Goal: Task Accomplishment & Management: Manage account settings

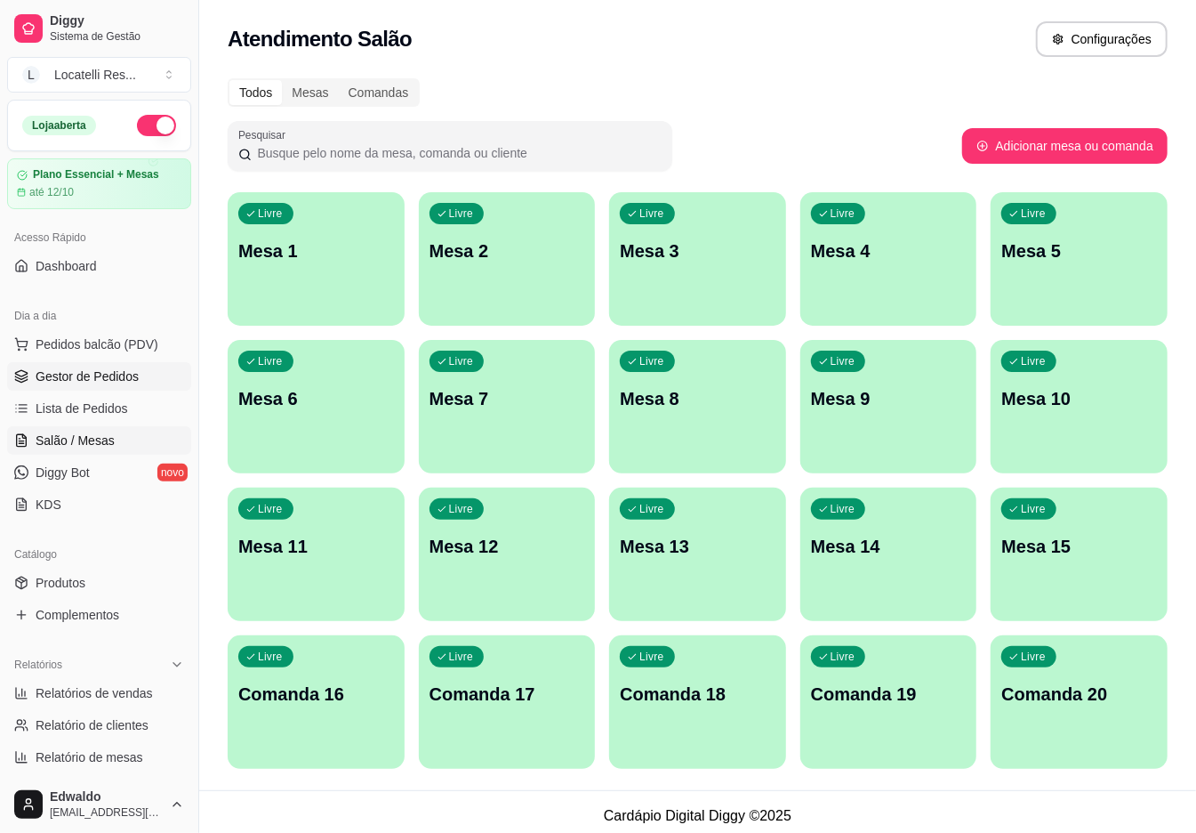
scroll to position [93, 0]
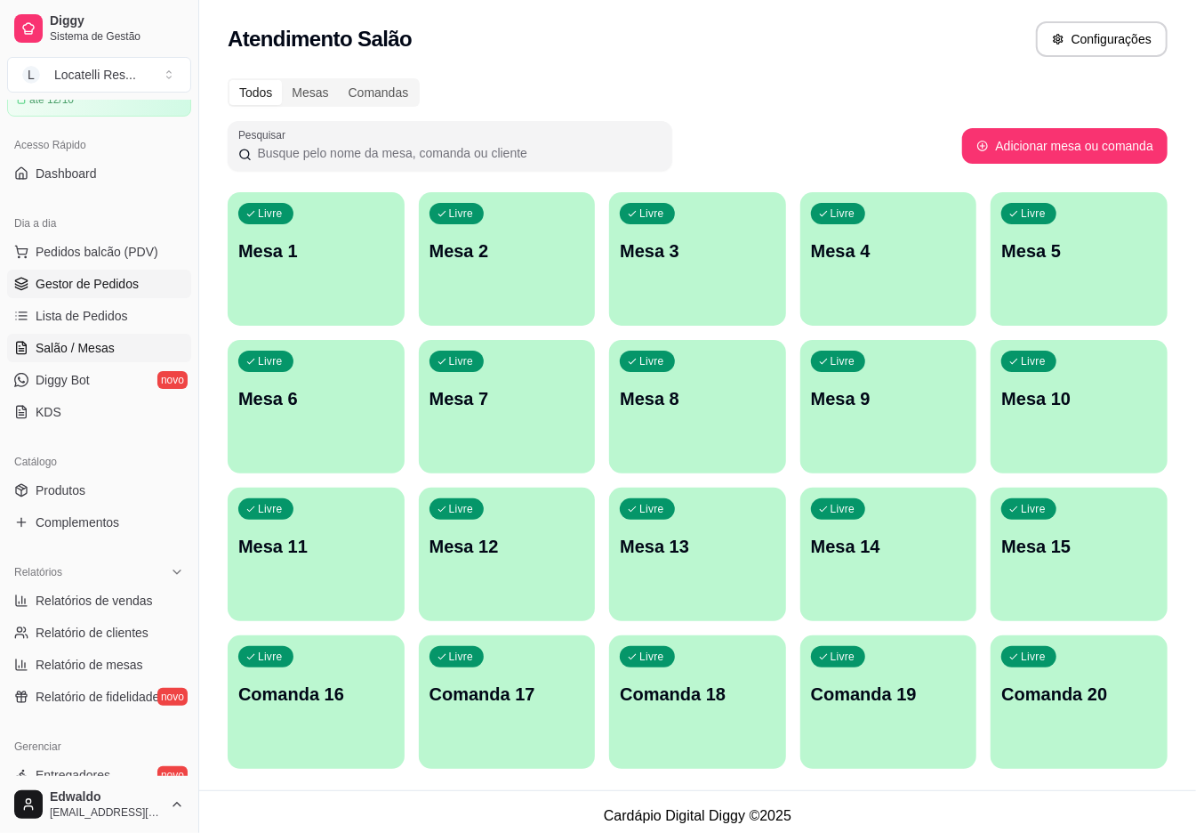
click at [86, 290] on span "Gestor de Pedidos" at bounding box center [87, 284] width 103 height 18
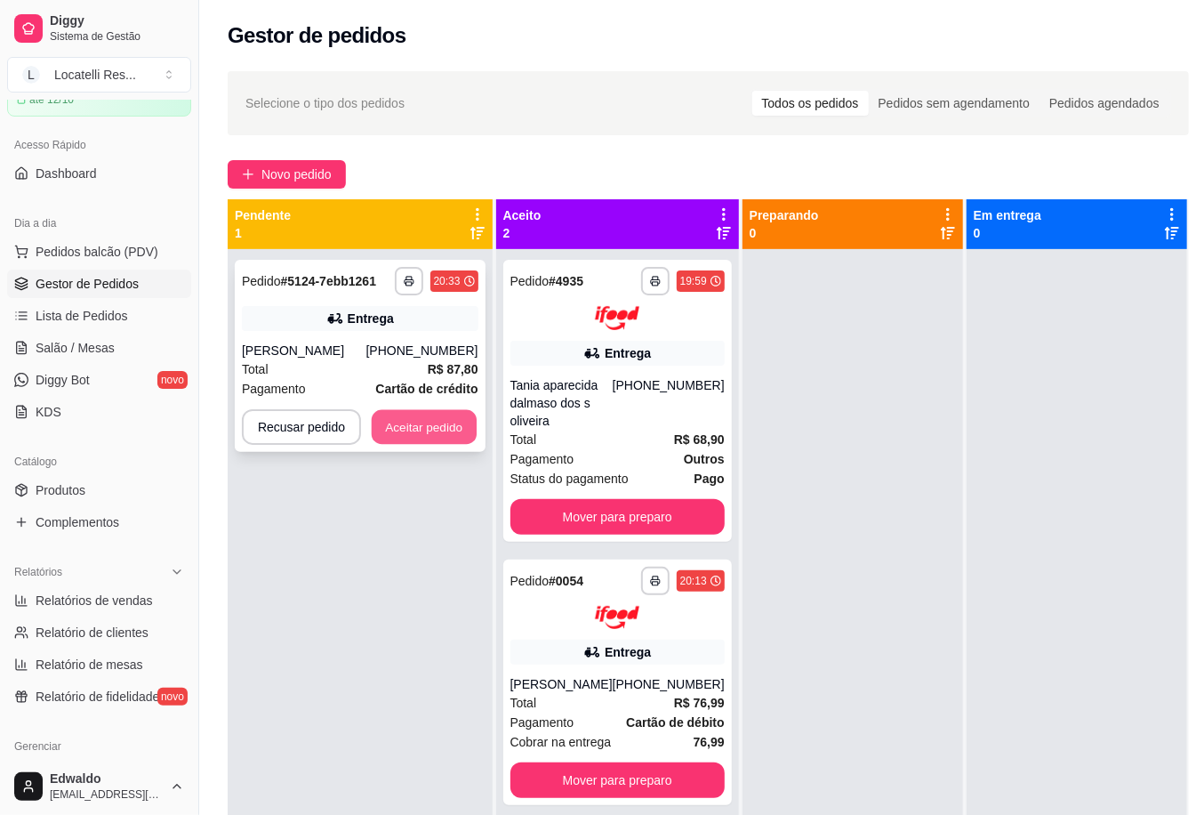
click at [432, 420] on button "Aceitar pedido" at bounding box center [424, 427] width 105 height 35
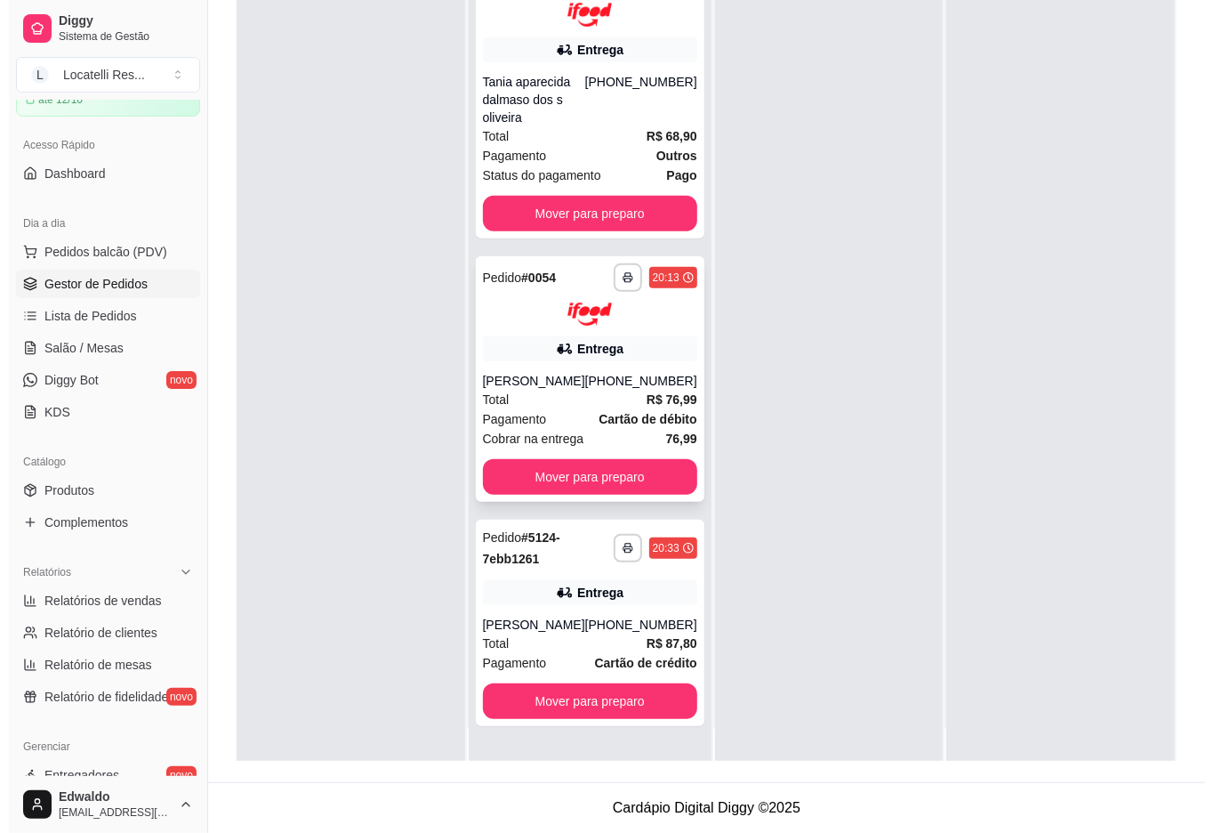
scroll to position [50, 0]
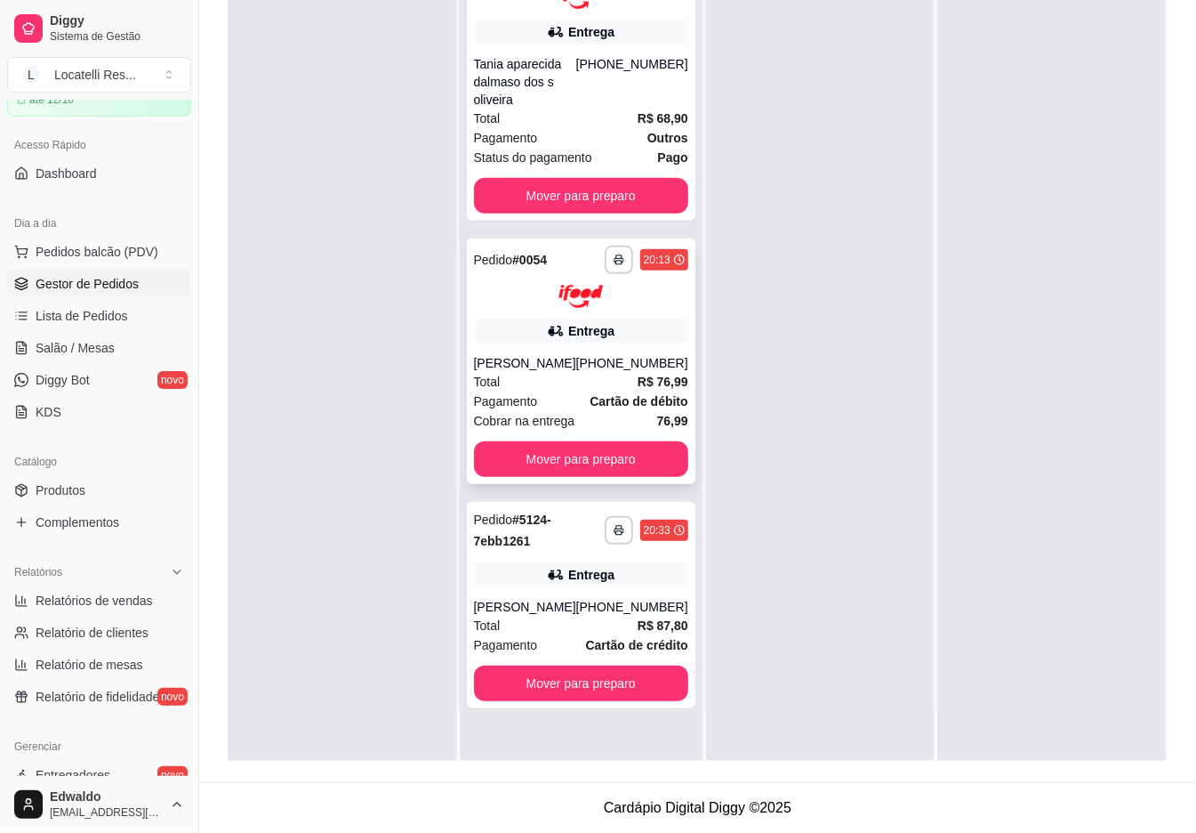
click at [567, 382] on div "Total R$ 76,99" at bounding box center [581, 382] width 214 height 20
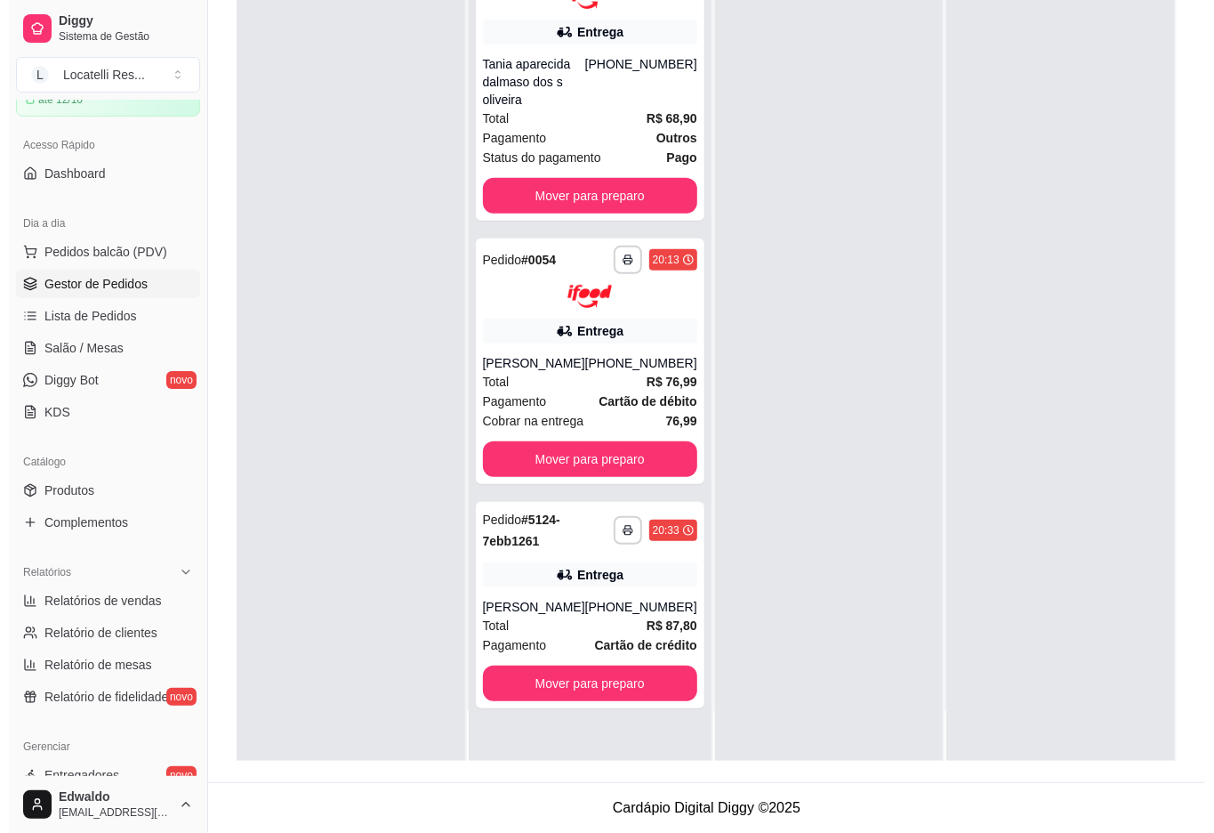
scroll to position [0, 0]
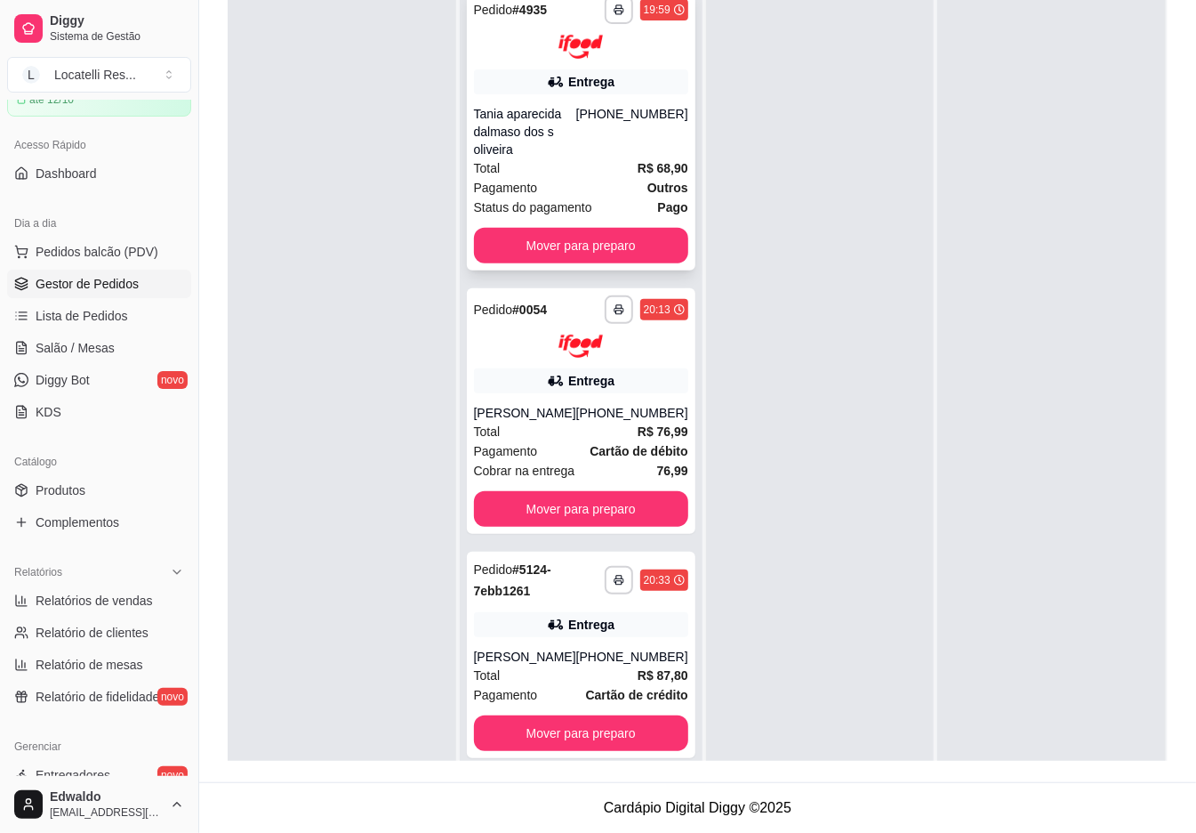
click at [619, 148] on div "[PHONE_NUMBER]" at bounding box center [632, 131] width 112 height 53
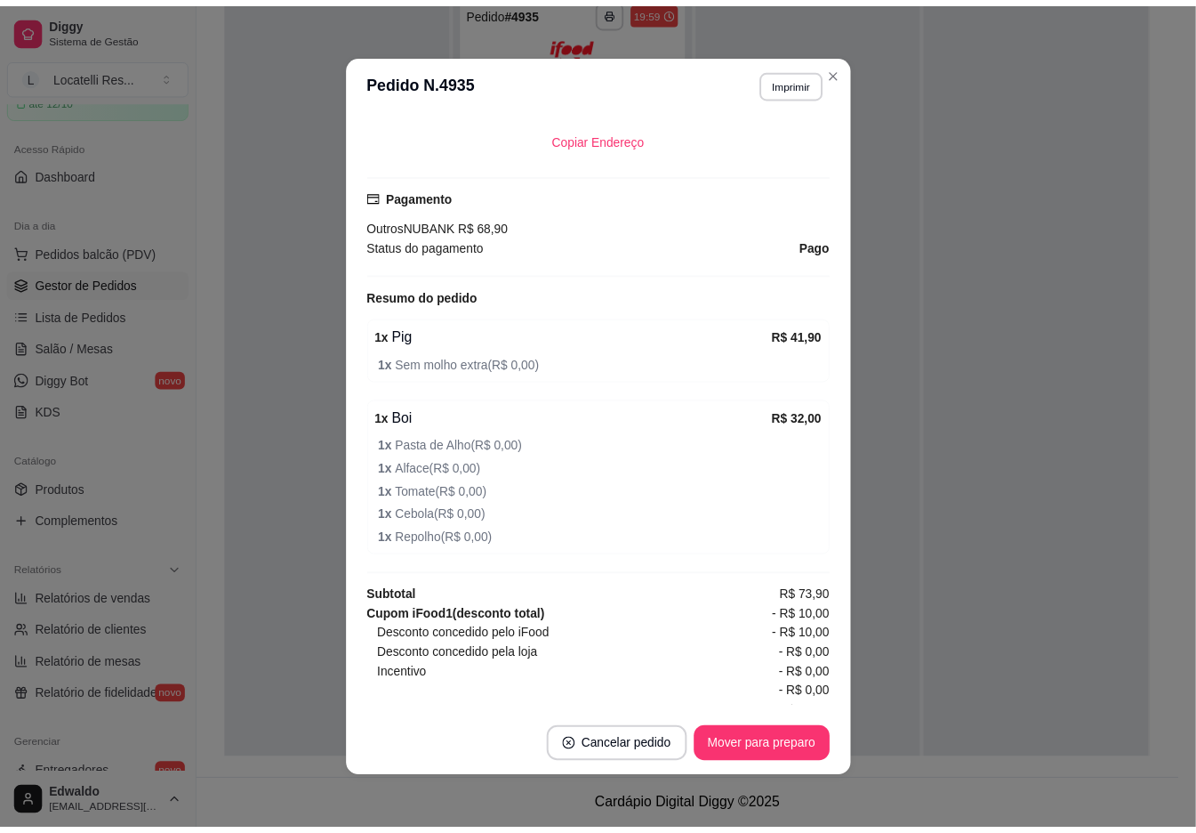
scroll to position [474, 0]
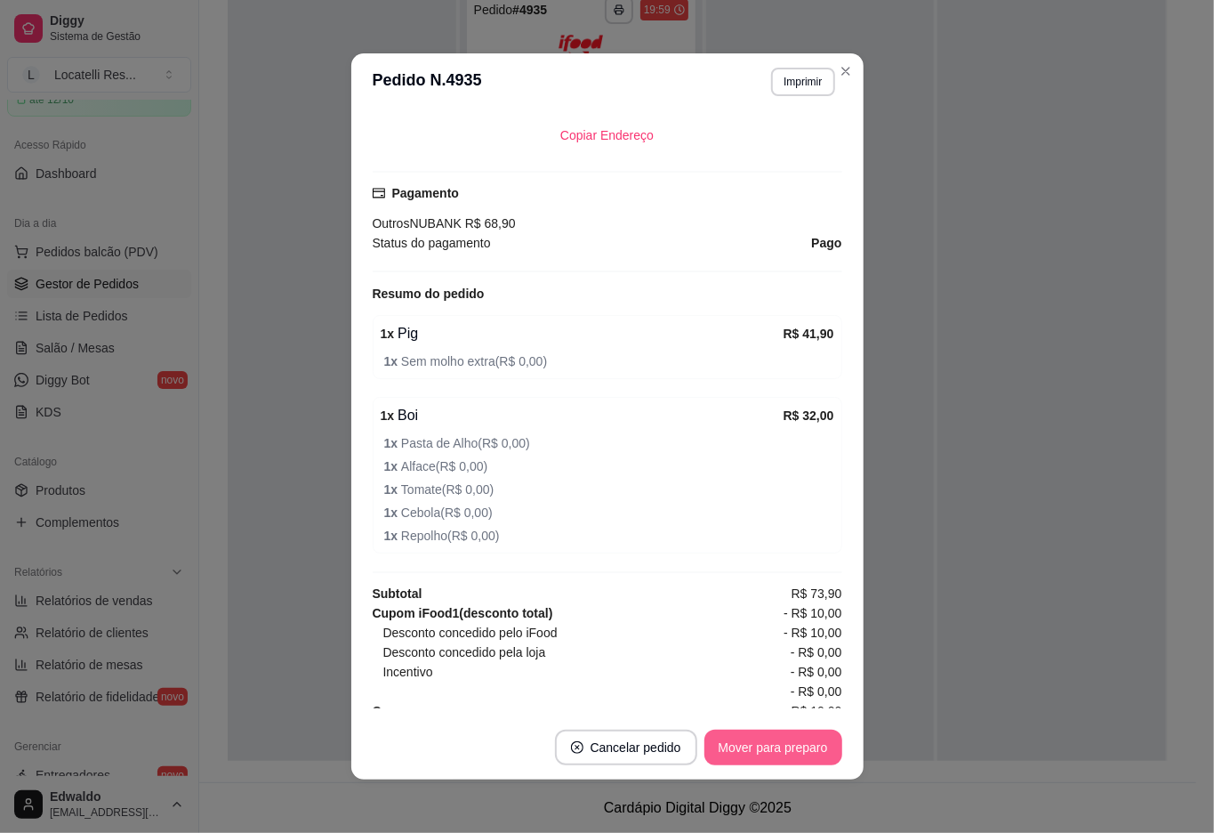
click at [765, 749] on button "Mover para preparo" at bounding box center [773, 747] width 138 height 36
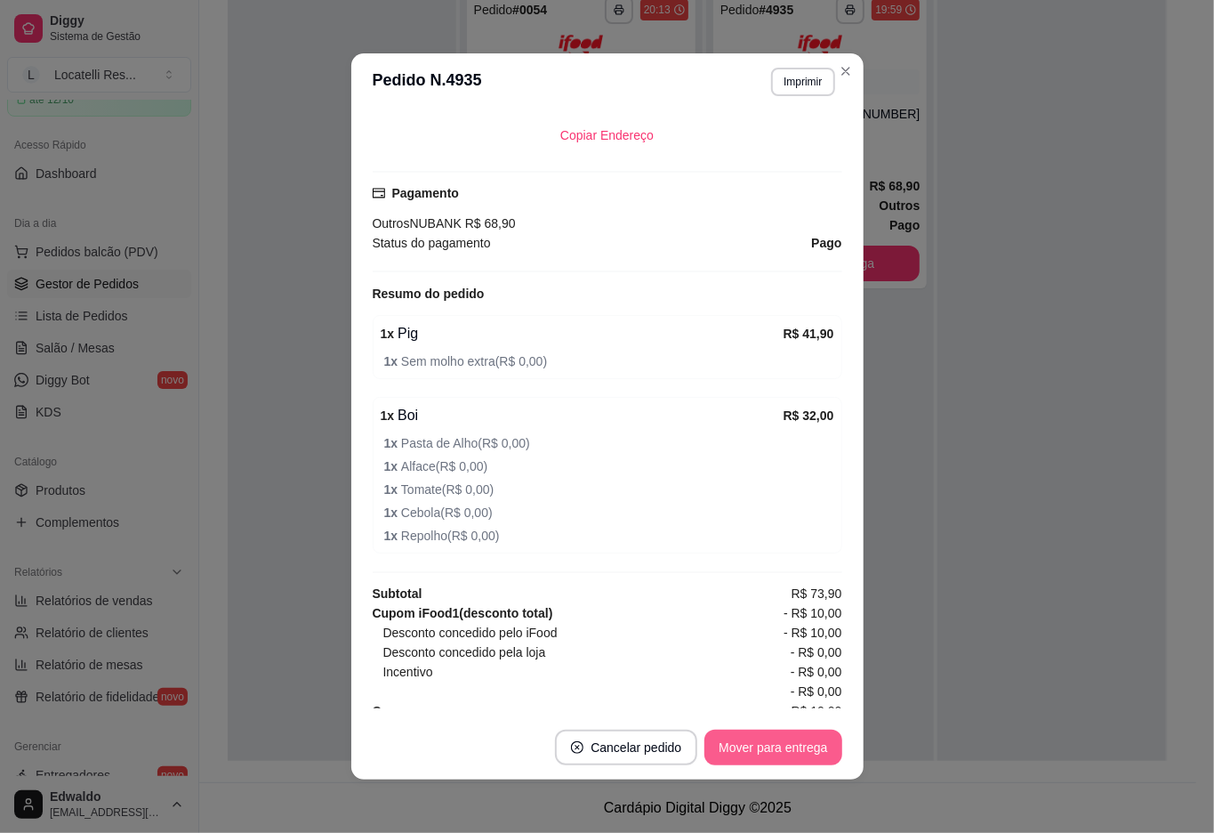
click at [781, 737] on button "Mover para entrega" at bounding box center [772, 747] width 137 height 36
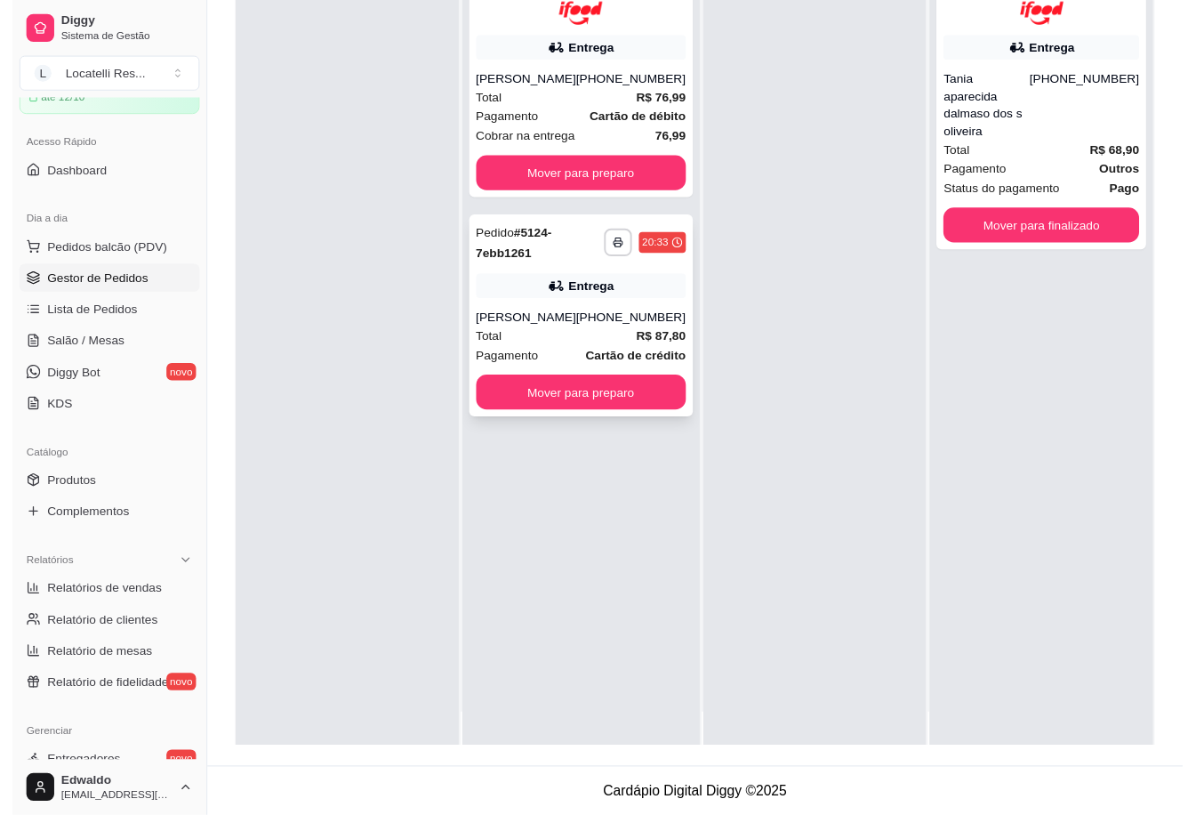
scroll to position [50, 0]
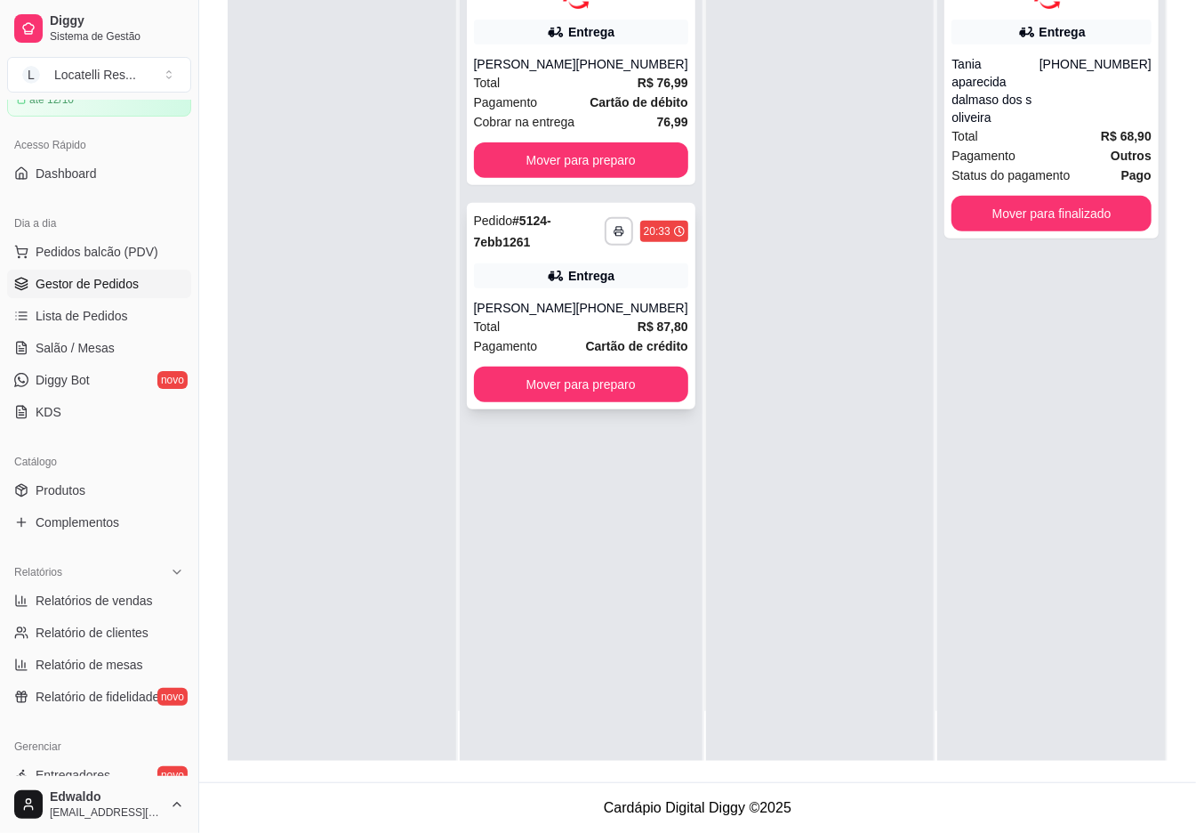
click at [584, 293] on div "**********" at bounding box center [581, 306] width 229 height 206
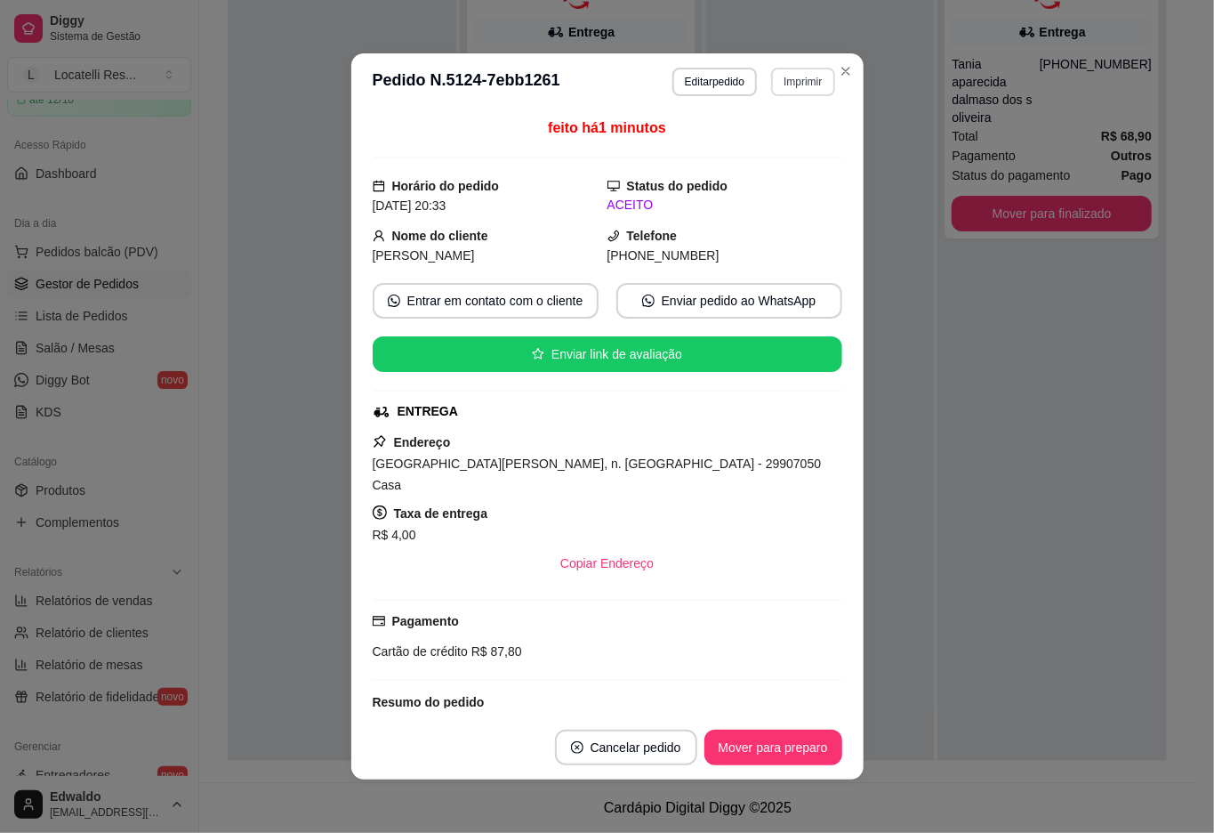
click at [805, 84] on button "Imprimir" at bounding box center [802, 82] width 63 height 28
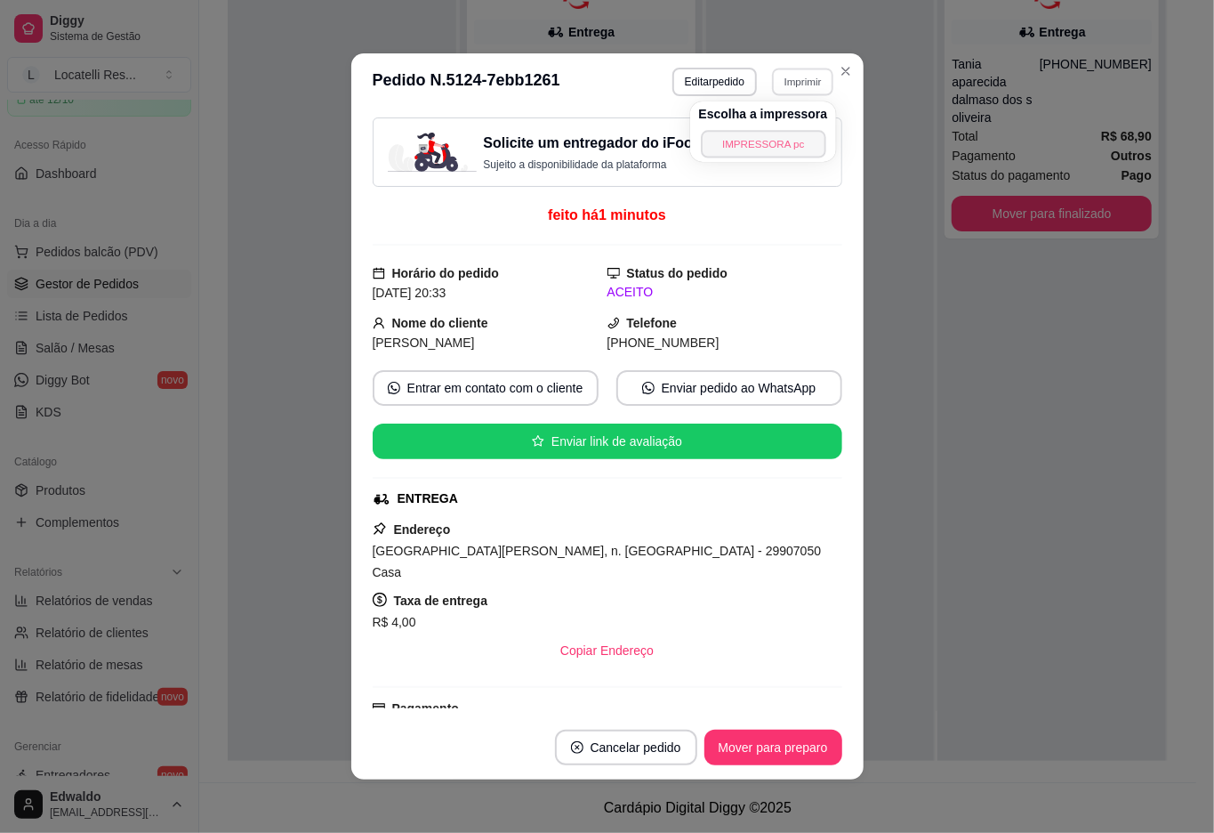
click at [715, 133] on button "IMPRESSORA pc" at bounding box center [763, 144] width 125 height 28
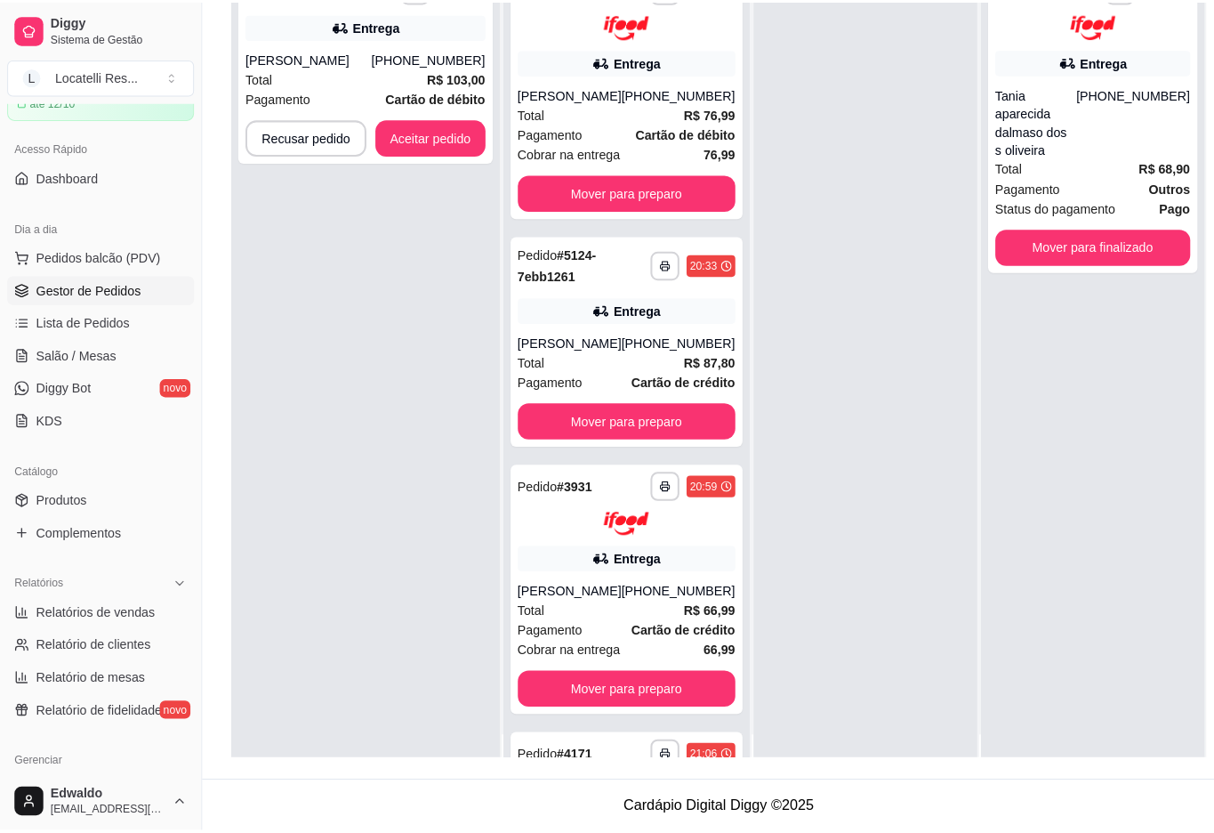
scroll to position [0, 0]
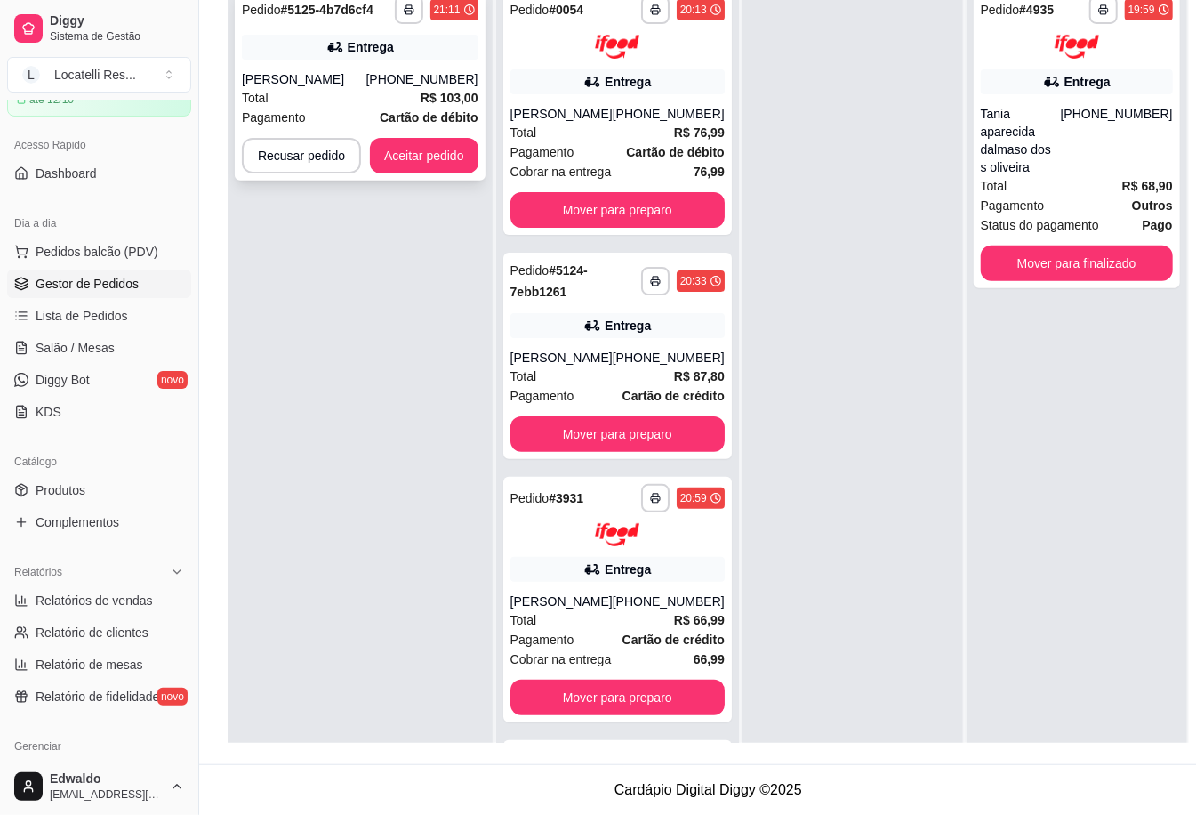
click at [417, 72] on div "[PHONE_NUMBER]" at bounding box center [422, 79] width 112 height 18
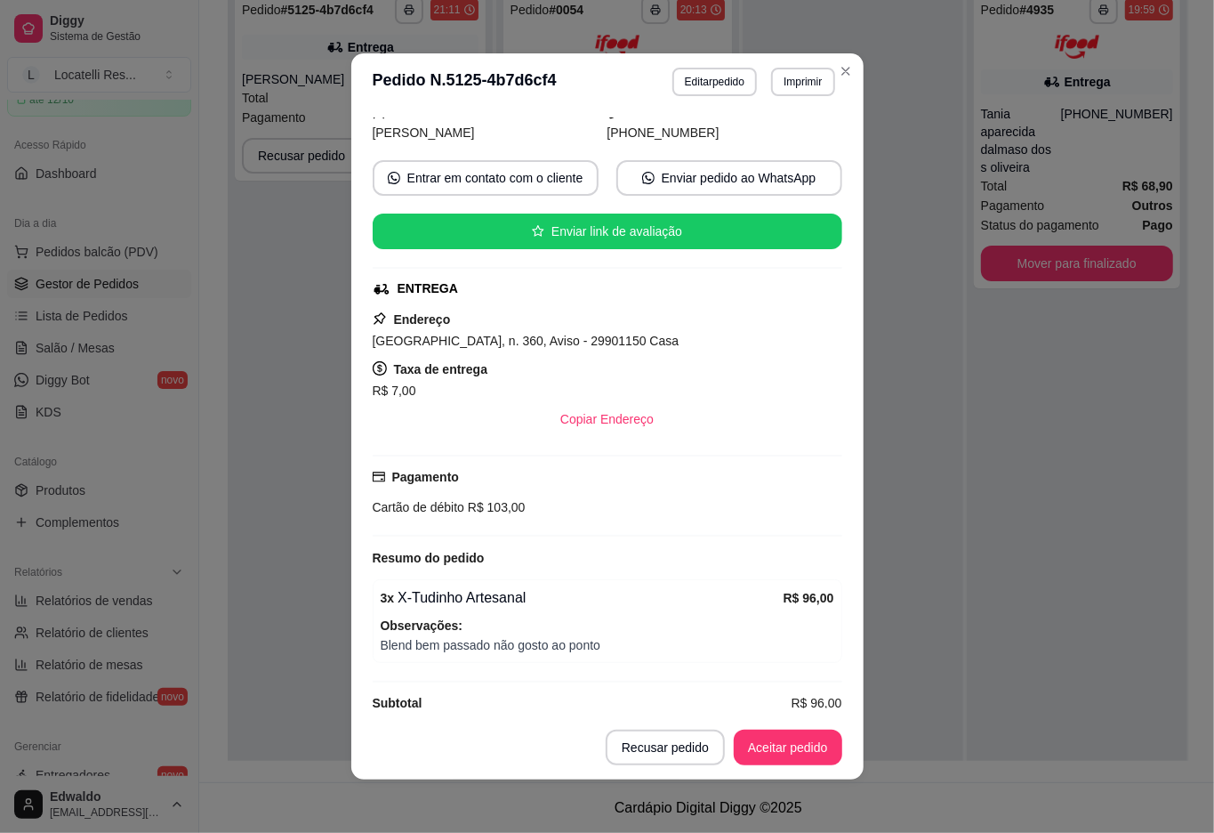
scroll to position [243, 0]
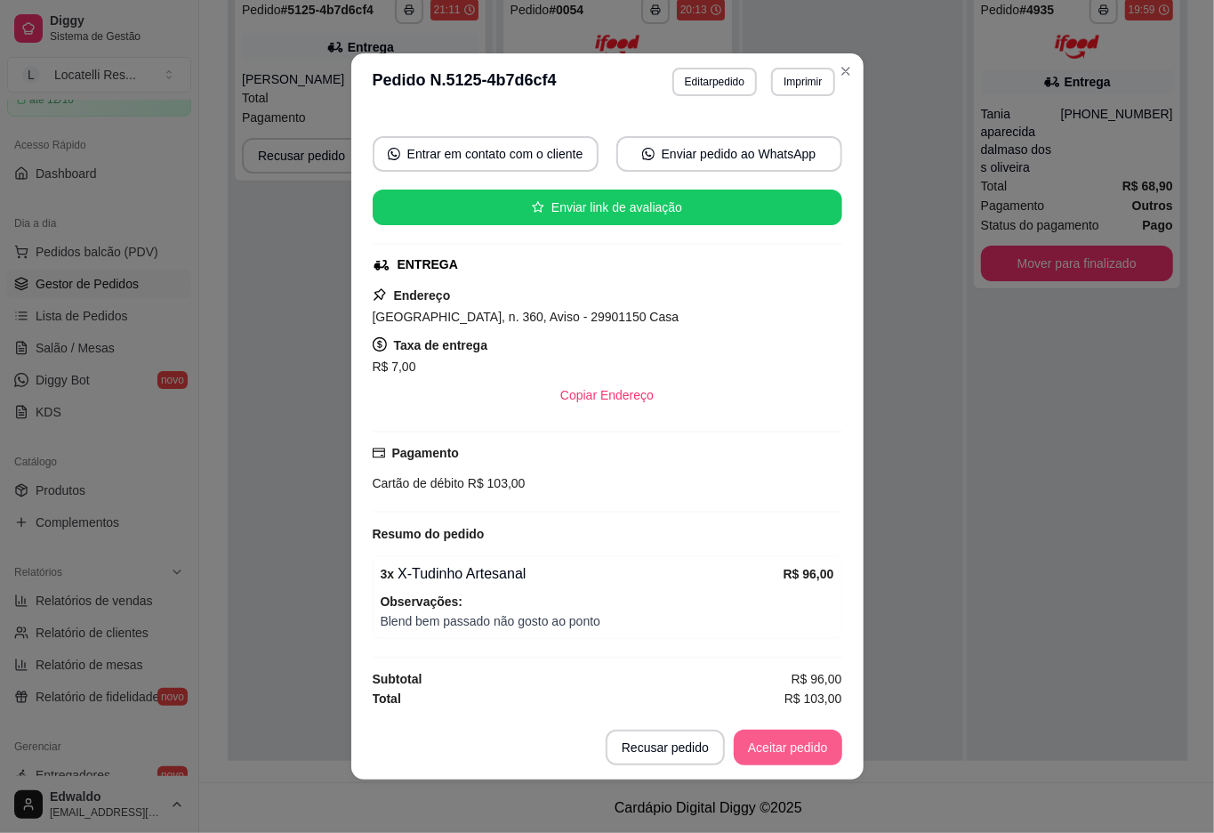
click at [738, 748] on button "Aceitar pedido" at bounding box center [788, 747] width 109 height 36
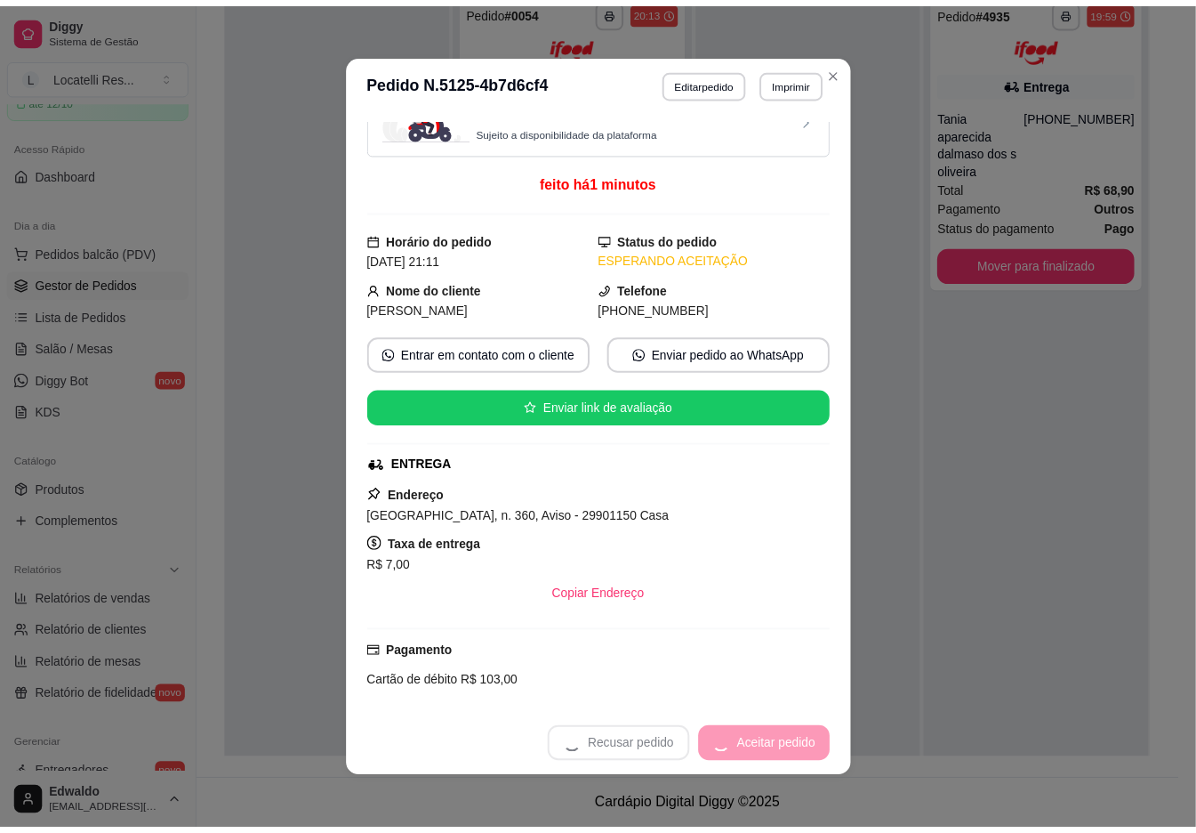
scroll to position [0, 0]
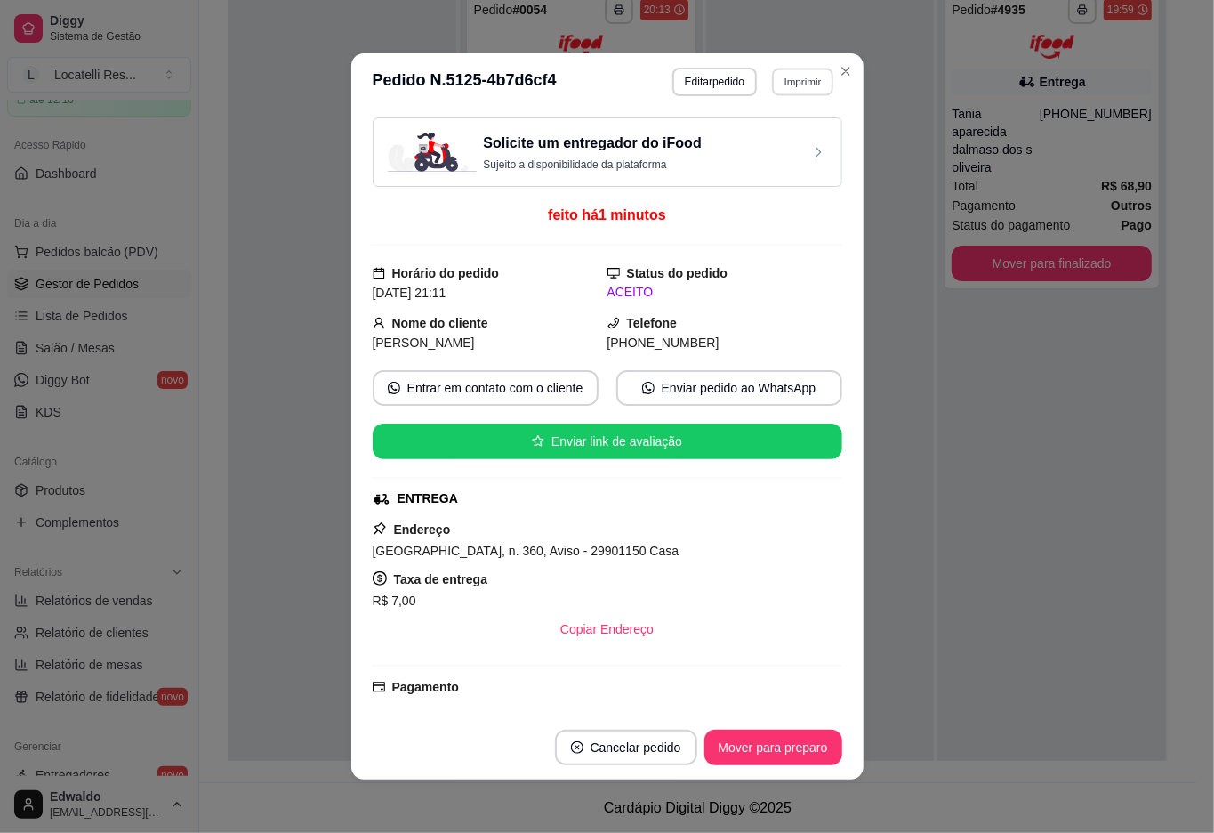
click at [800, 83] on button "Imprimir" at bounding box center [802, 82] width 61 height 28
click at [781, 150] on button "IMPRESSORA pc" at bounding box center [763, 144] width 129 height 28
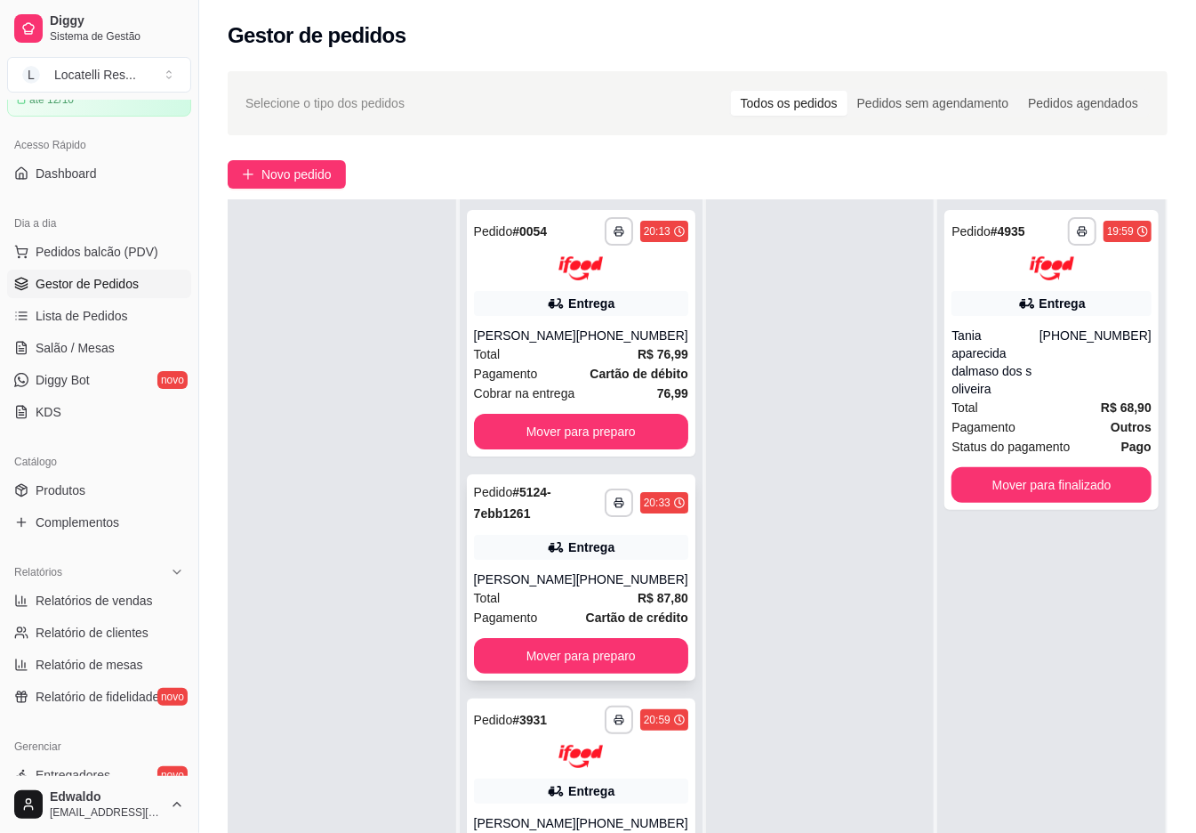
click at [531, 585] on div "[PERSON_NAME]" at bounding box center [525, 579] width 102 height 18
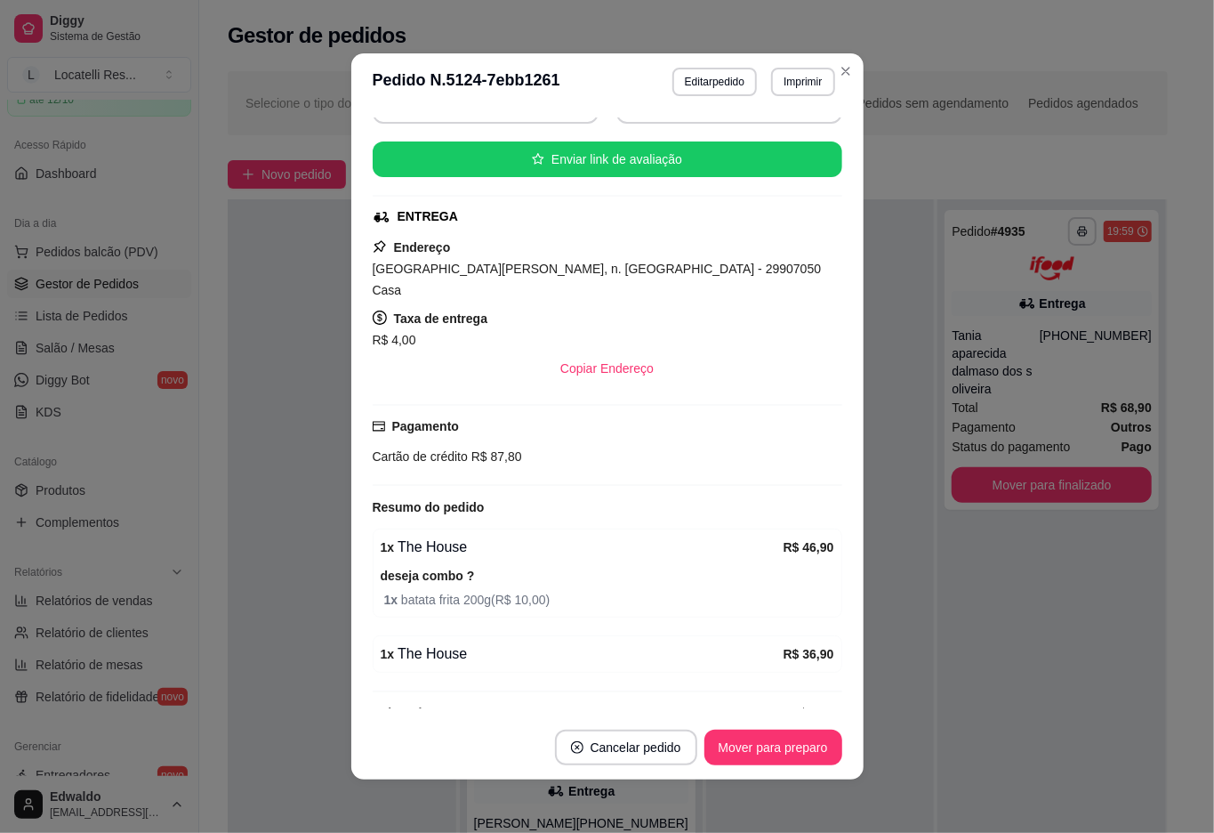
scroll to position [306, 0]
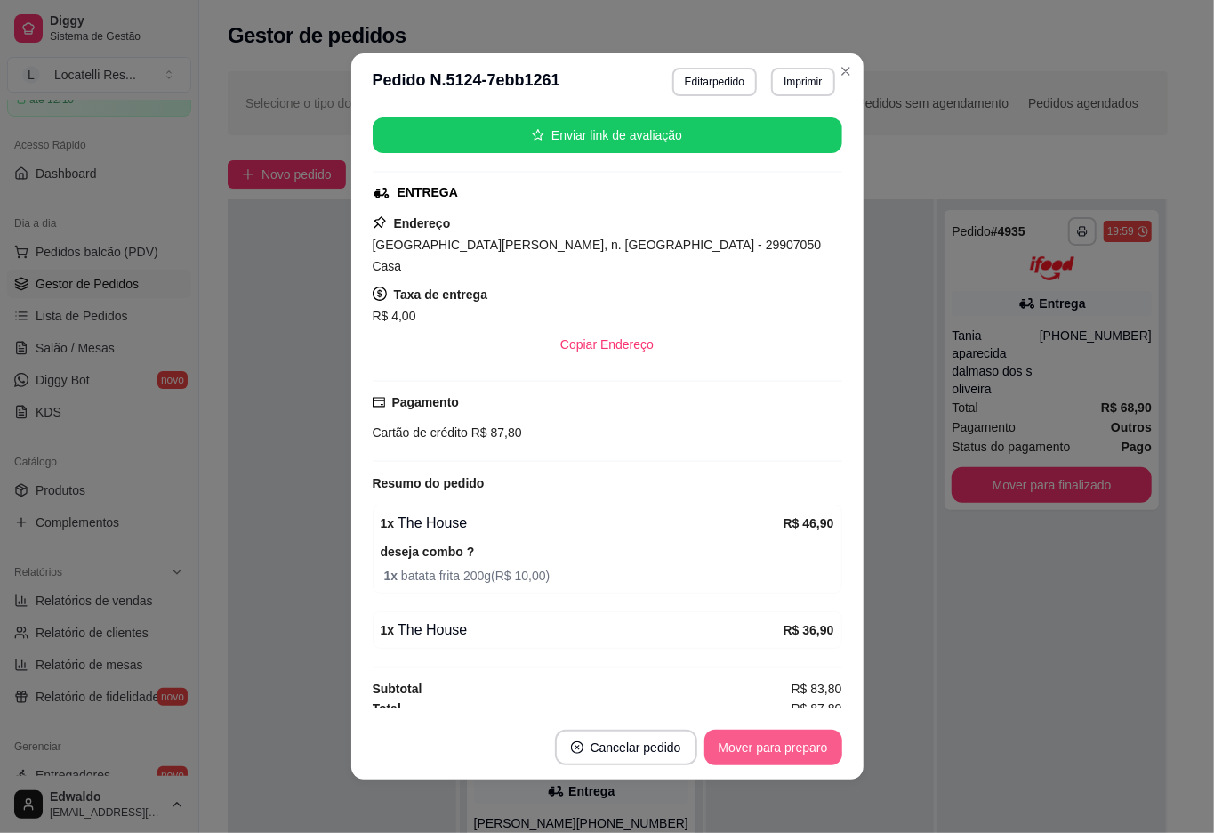
click at [781, 742] on button "Mover para preparo" at bounding box center [773, 747] width 138 height 36
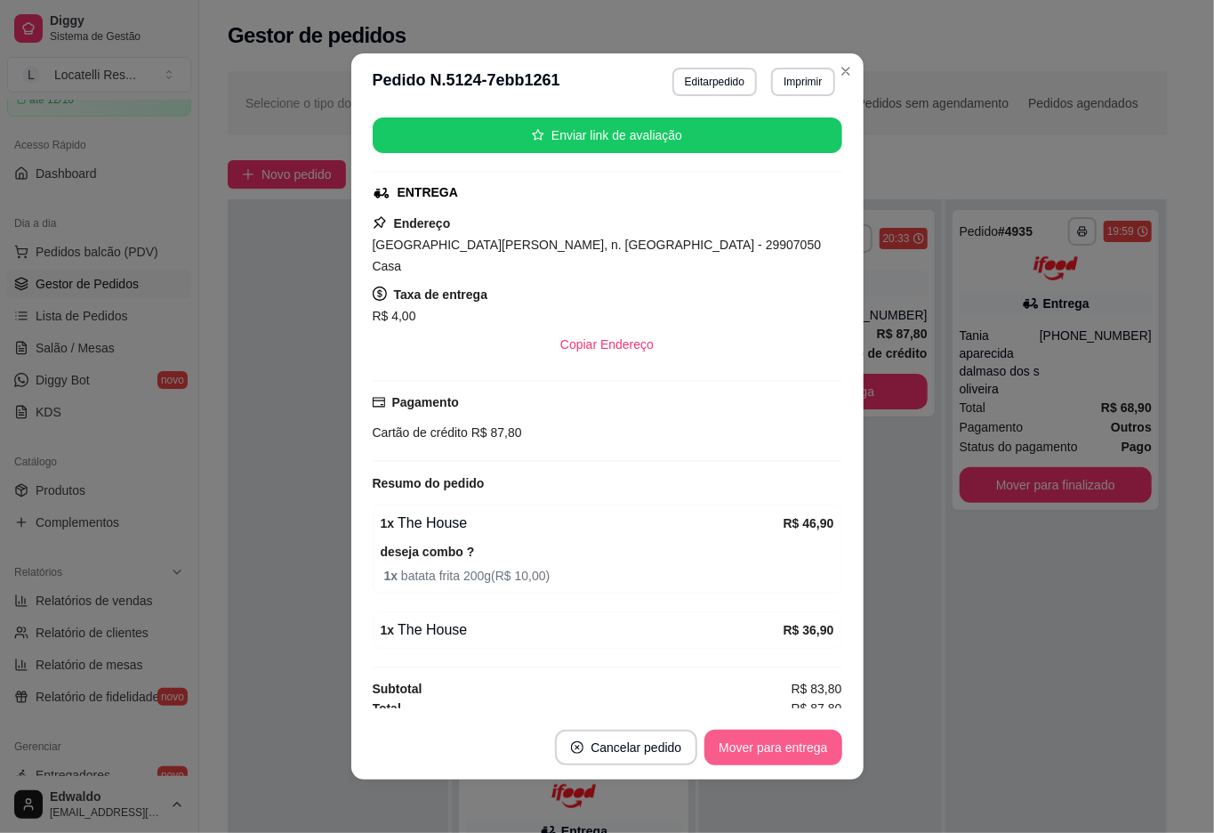
click at [784, 742] on button "Mover para entrega" at bounding box center [772, 747] width 137 height 36
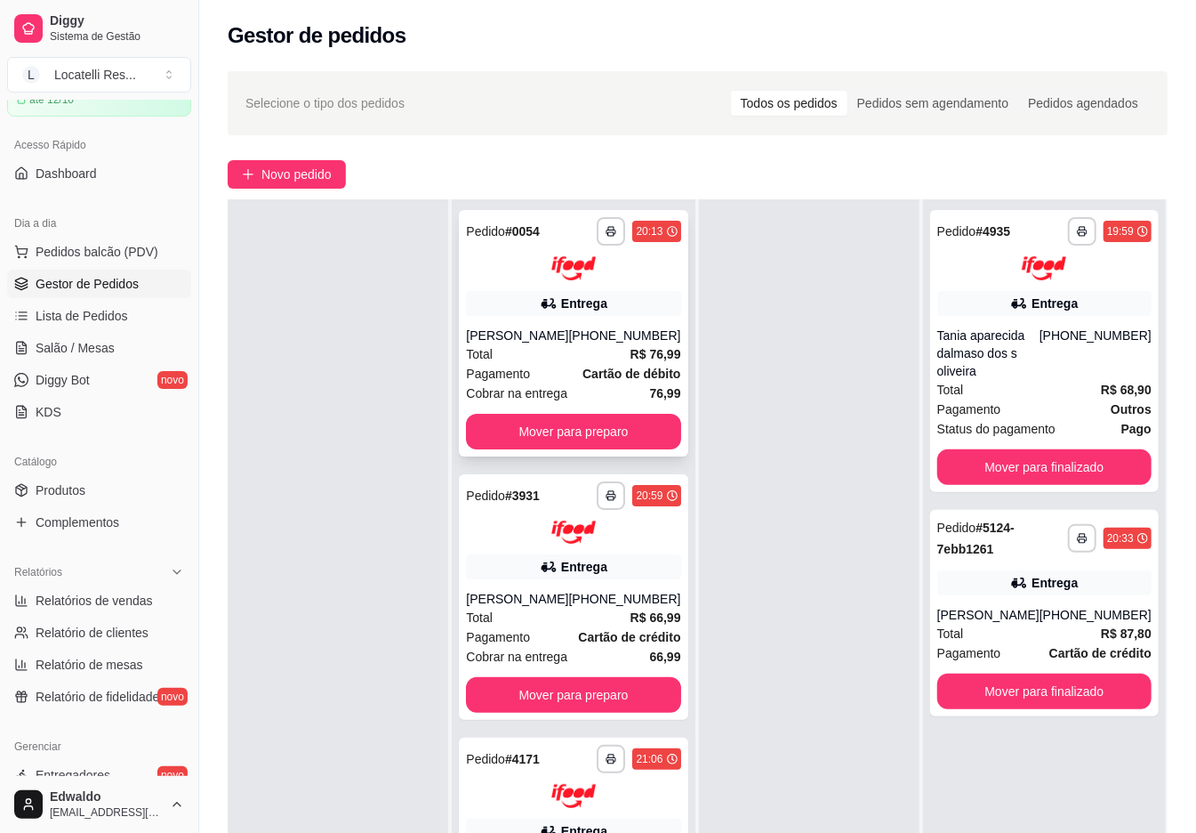
click at [631, 347] on strong "R$ 76,99" at bounding box center [656, 354] width 51 height 14
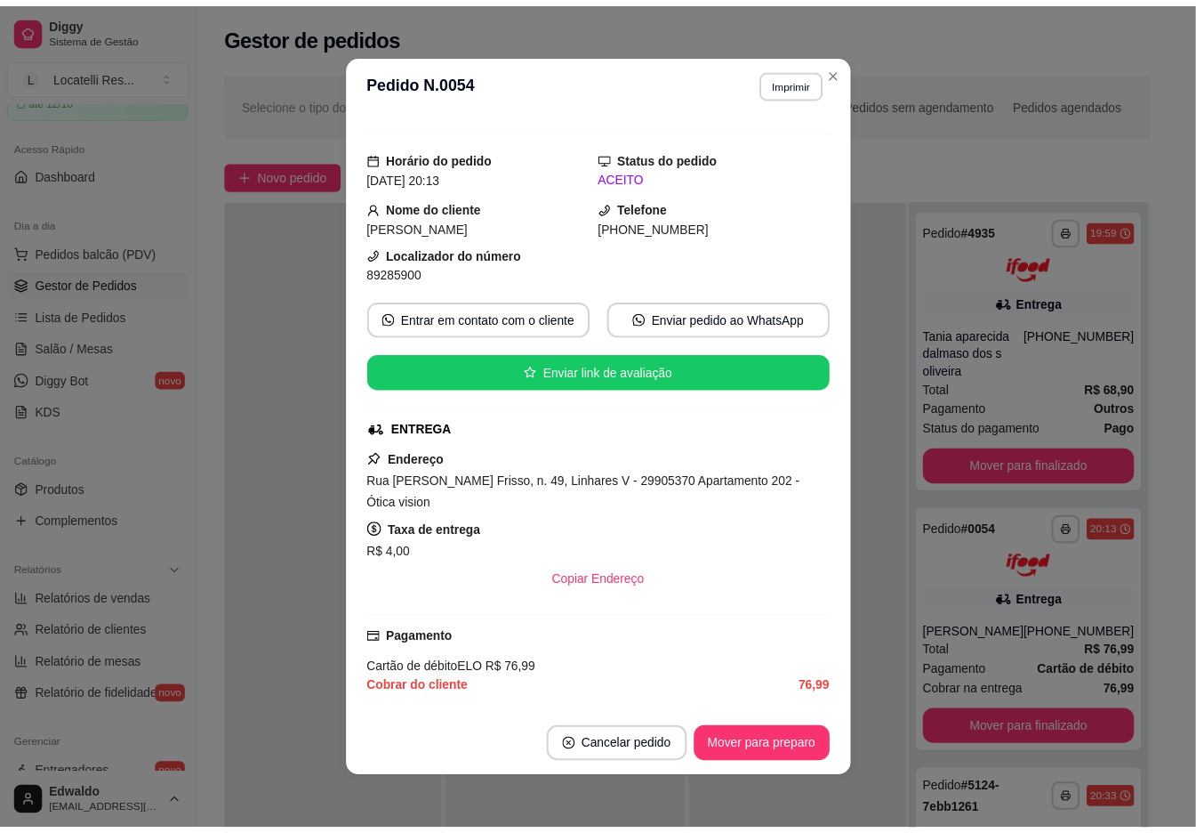
scroll to position [368, 0]
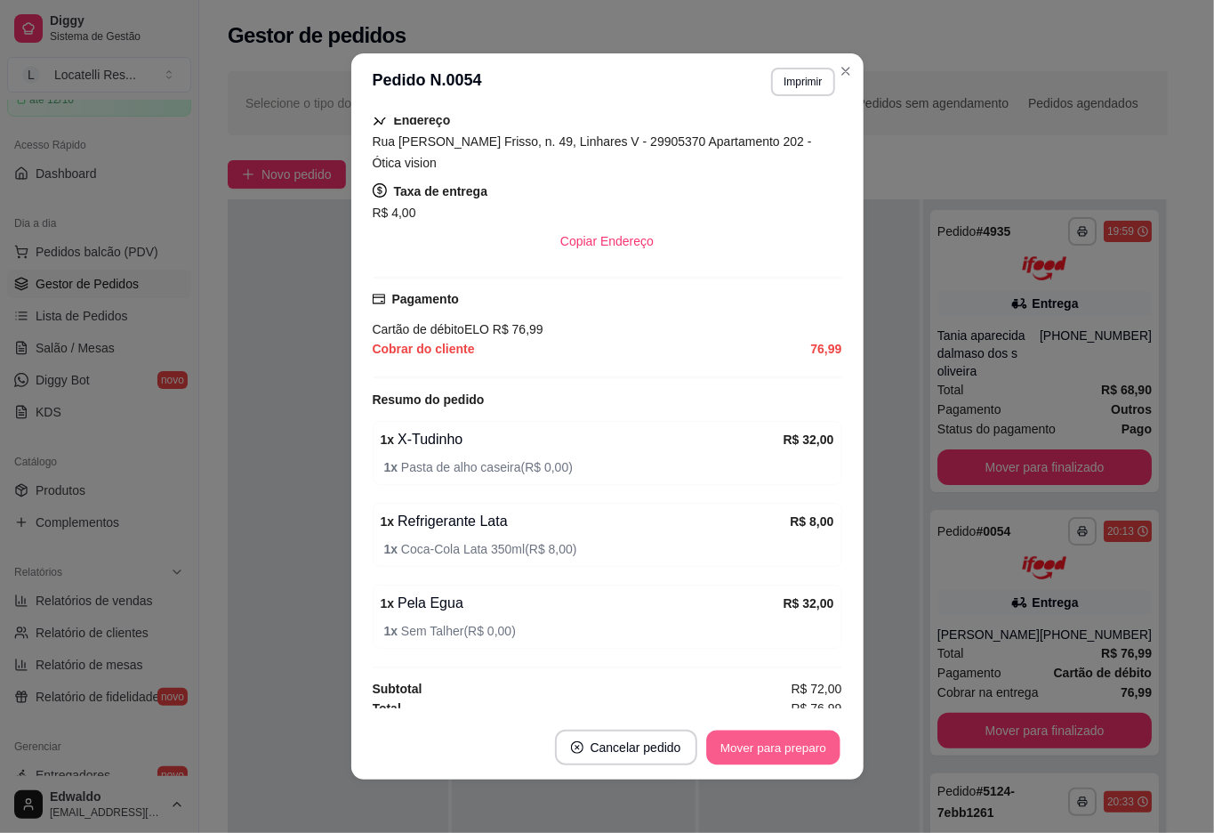
click at [759, 752] on button "Mover para preparo" at bounding box center [772, 747] width 133 height 35
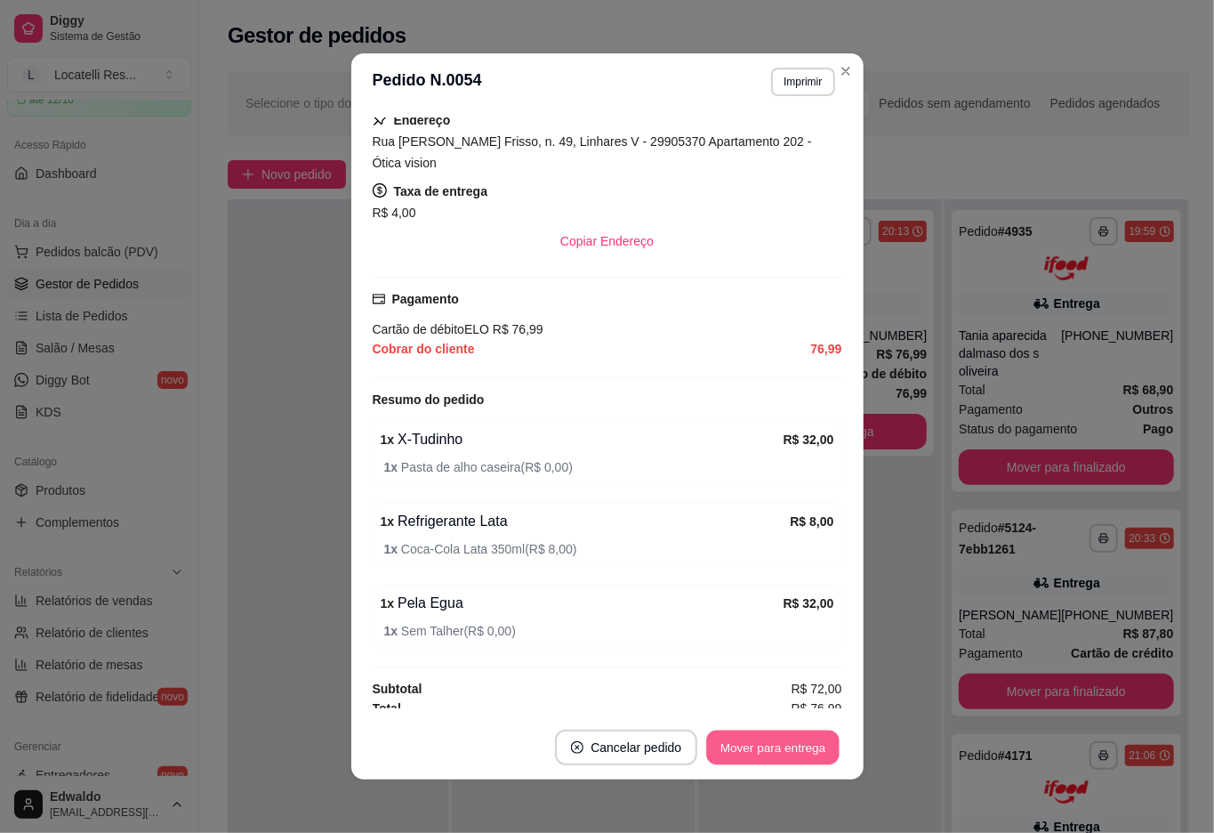
click at [766, 740] on button "Mover para entrega" at bounding box center [773, 747] width 133 height 35
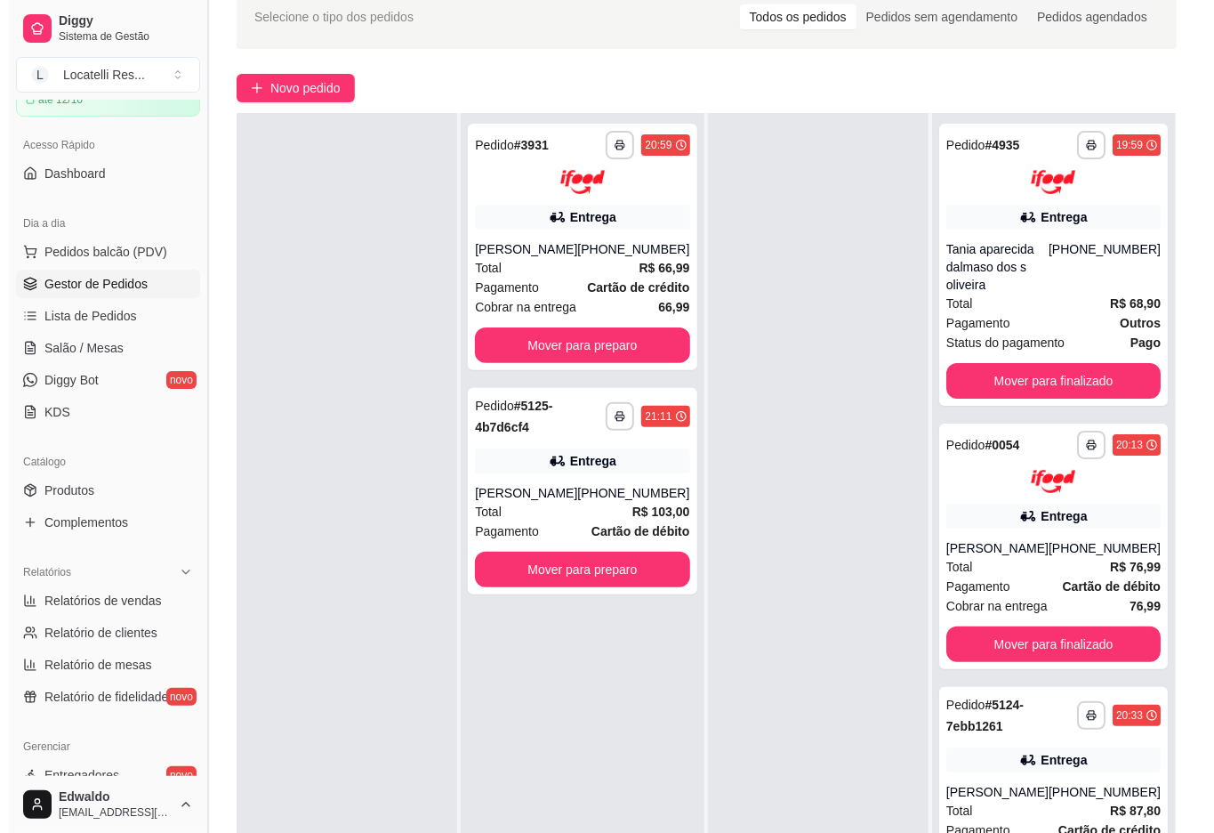
scroll to position [271, 0]
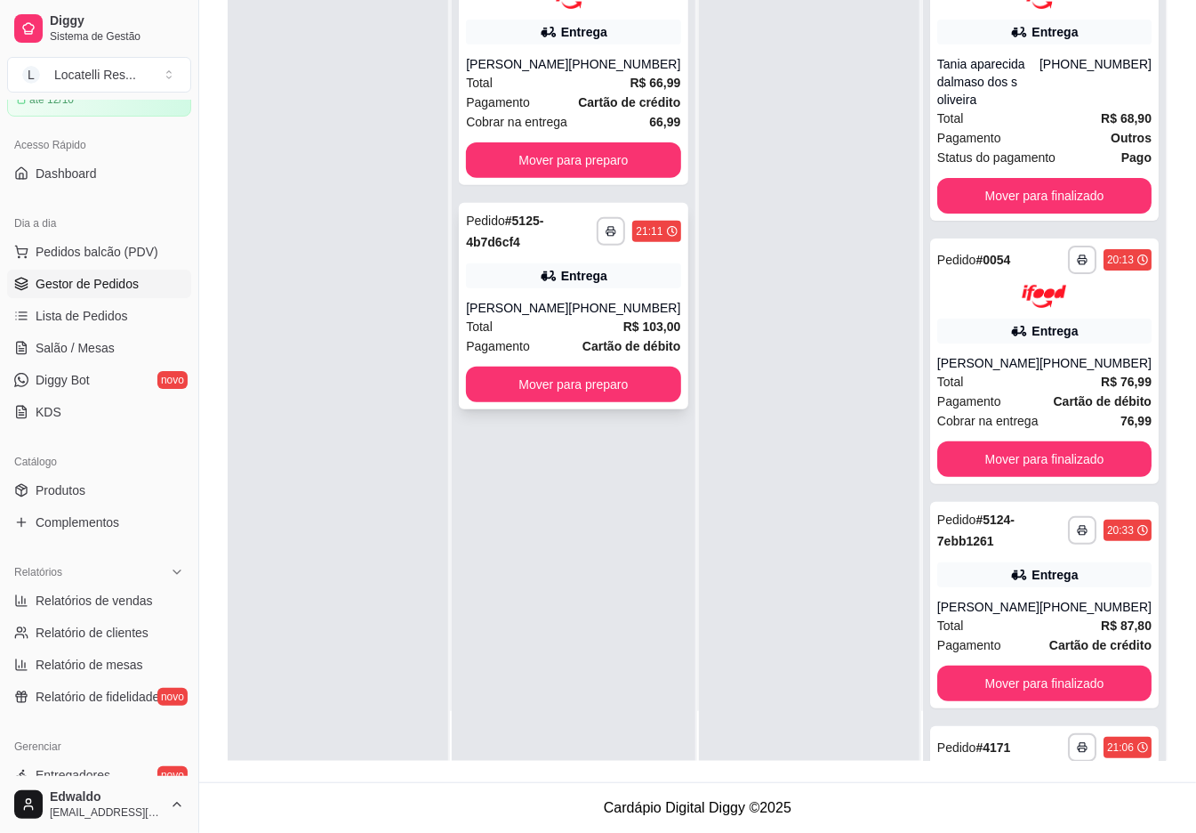
click at [480, 292] on div "**********" at bounding box center [573, 306] width 229 height 206
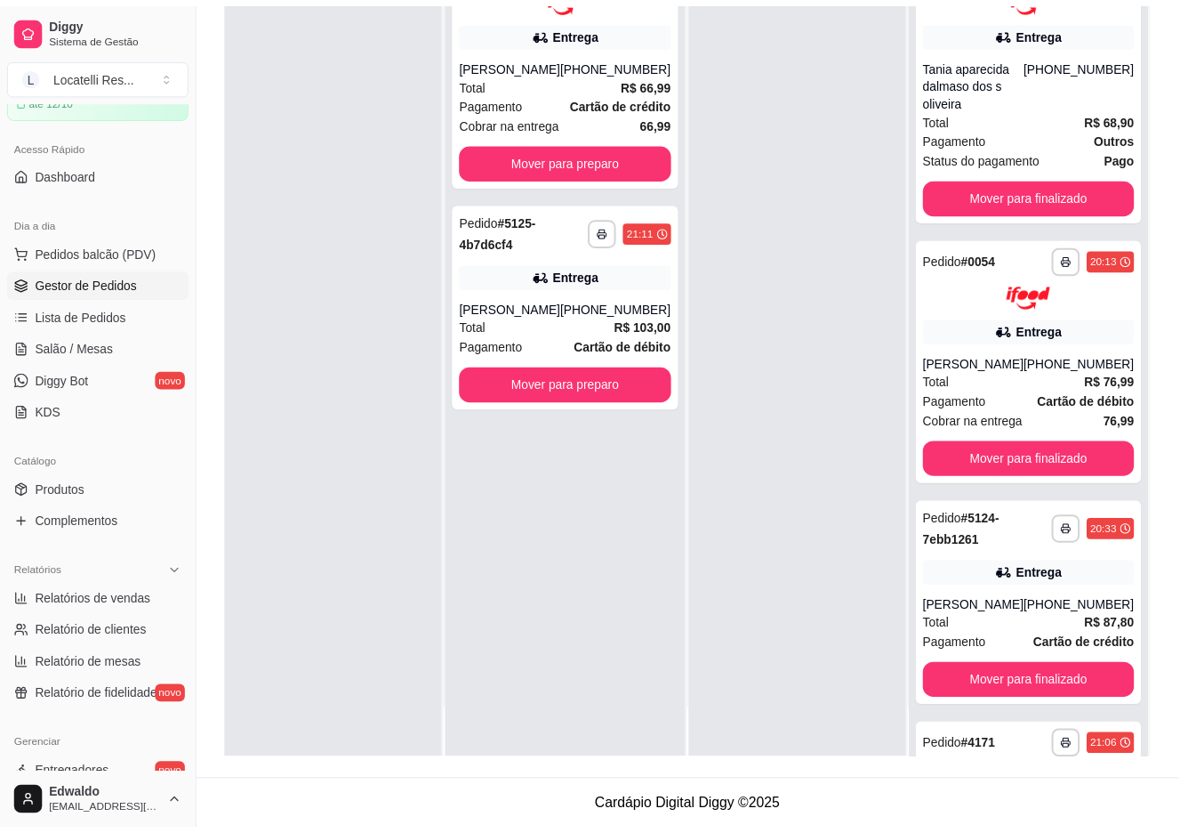
scroll to position [243, 0]
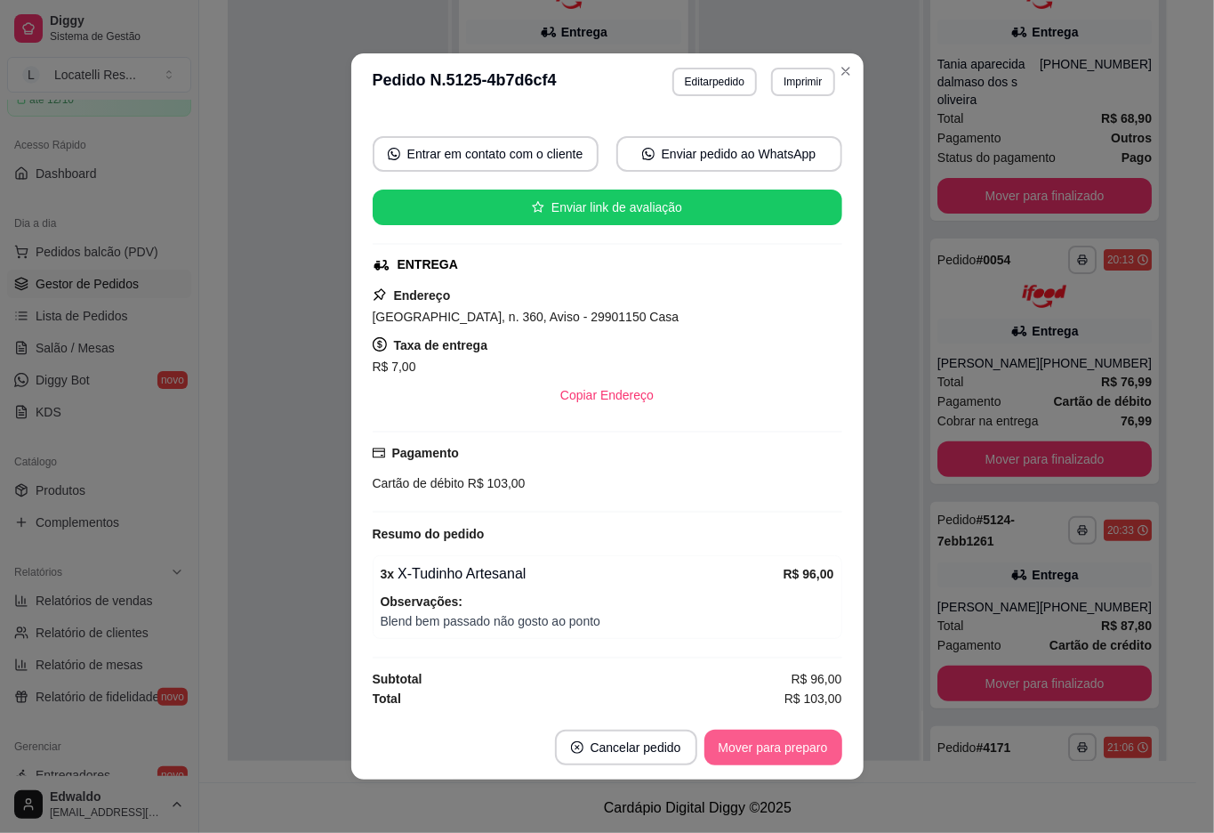
click at [741, 738] on button "Mover para preparo" at bounding box center [773, 747] width 138 height 36
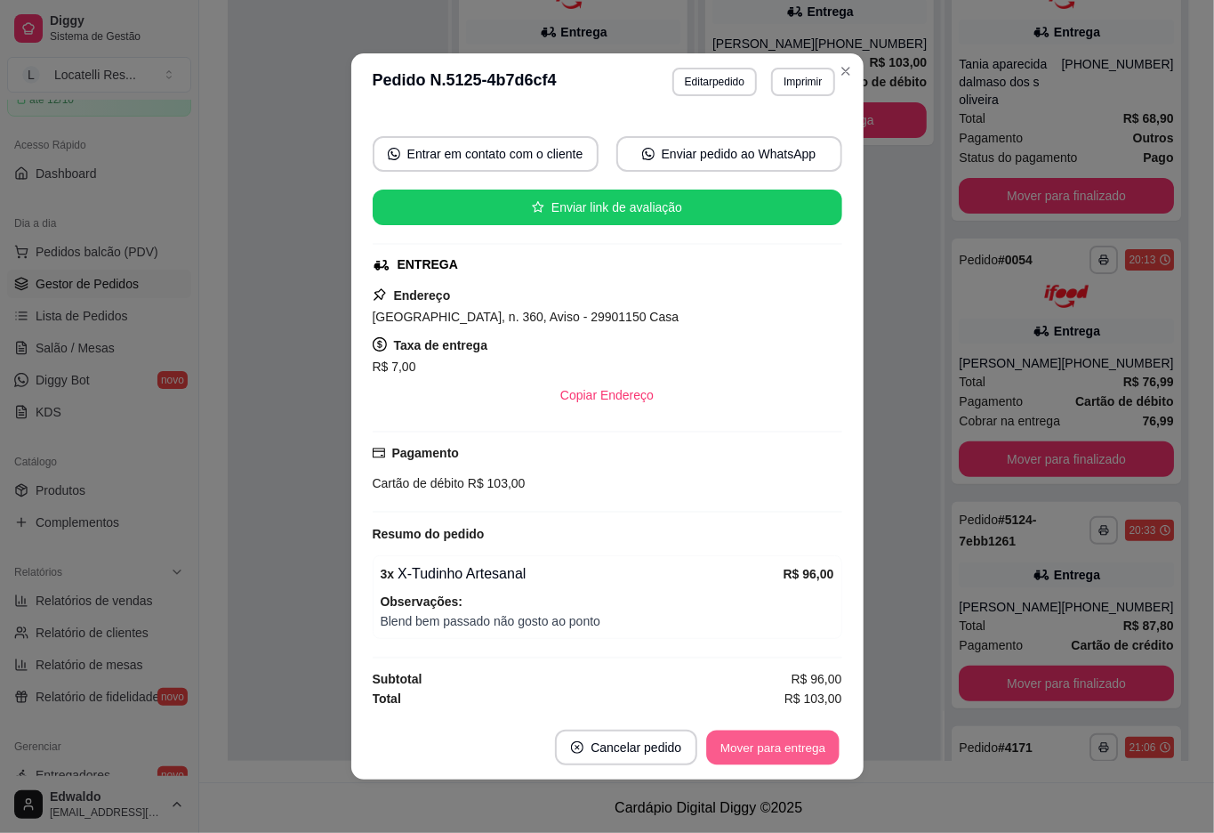
click at [747, 748] on button "Mover para entrega" at bounding box center [773, 747] width 133 height 35
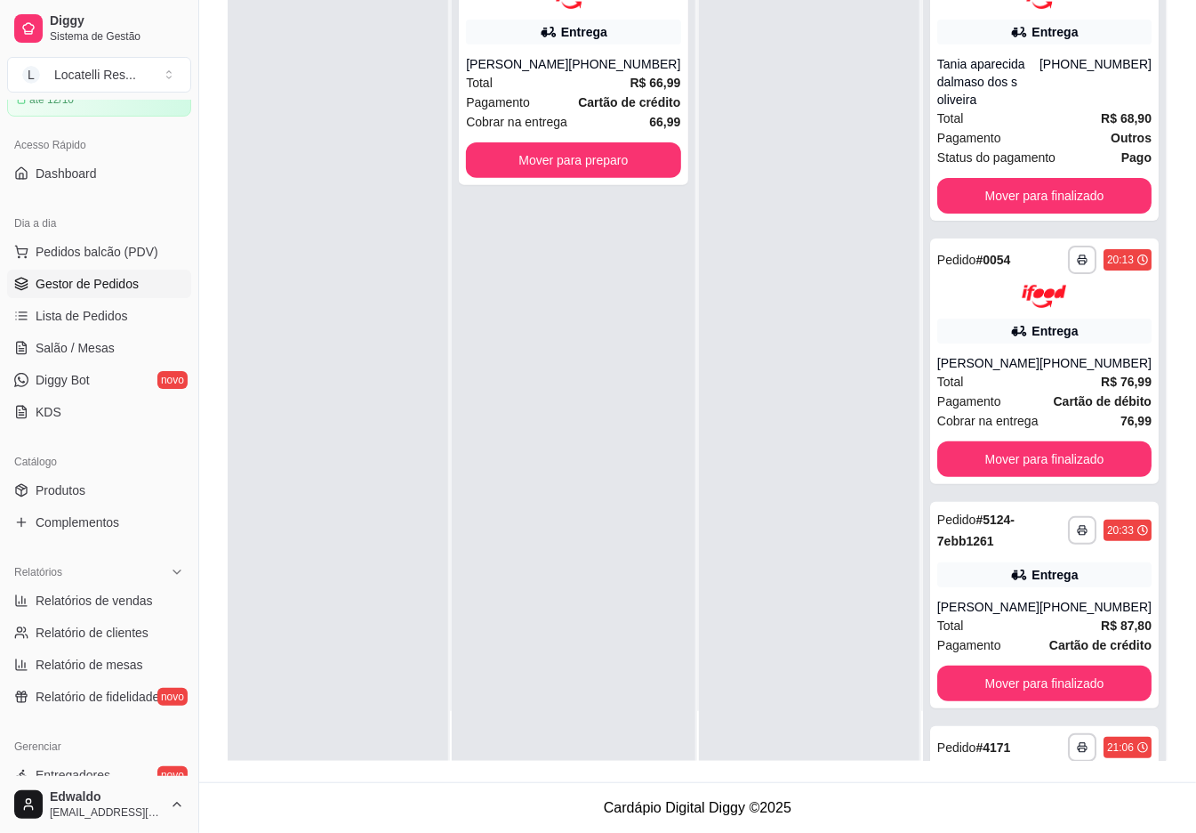
click at [831, 66] on div at bounding box center [809, 344] width 221 height 833
click at [609, 157] on button "Mover para preparo" at bounding box center [573, 160] width 214 height 36
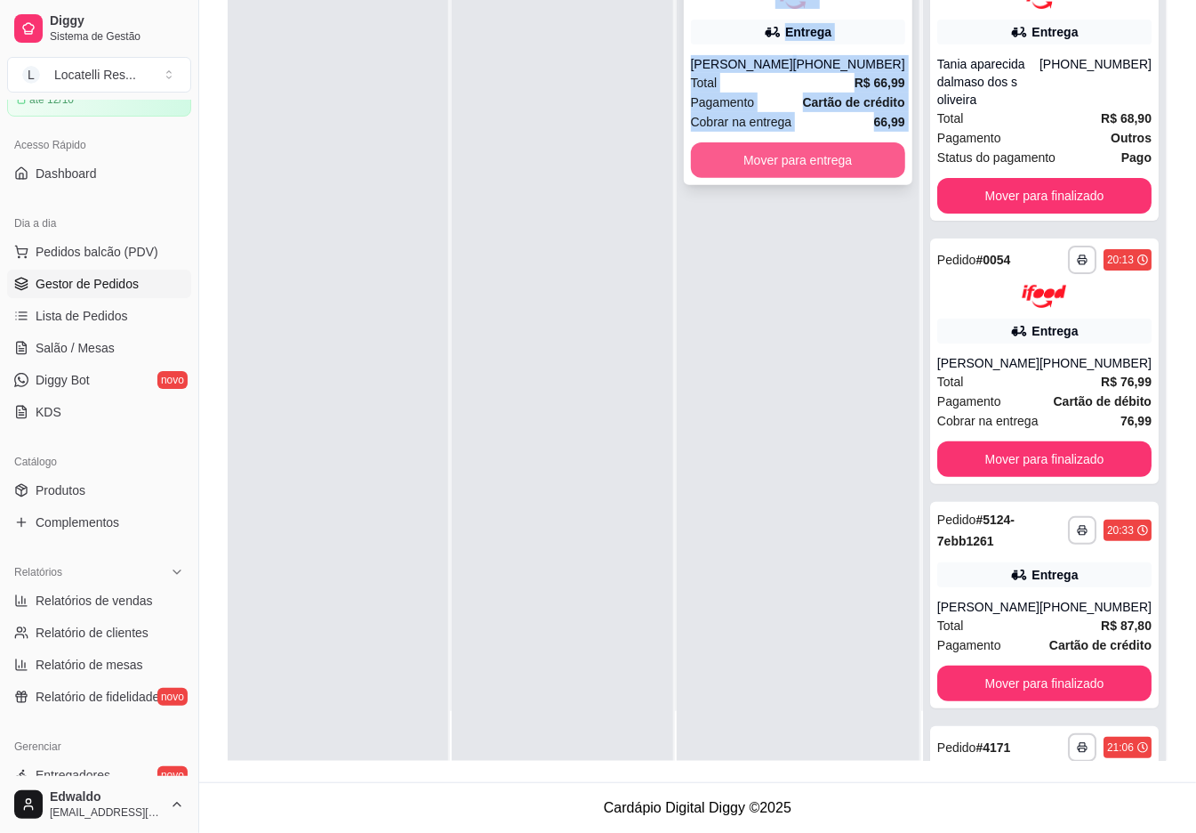
click at [773, 162] on button "Mover para entrega" at bounding box center [798, 160] width 214 height 36
